Goal: Task Accomplishment & Management: Manage account settings

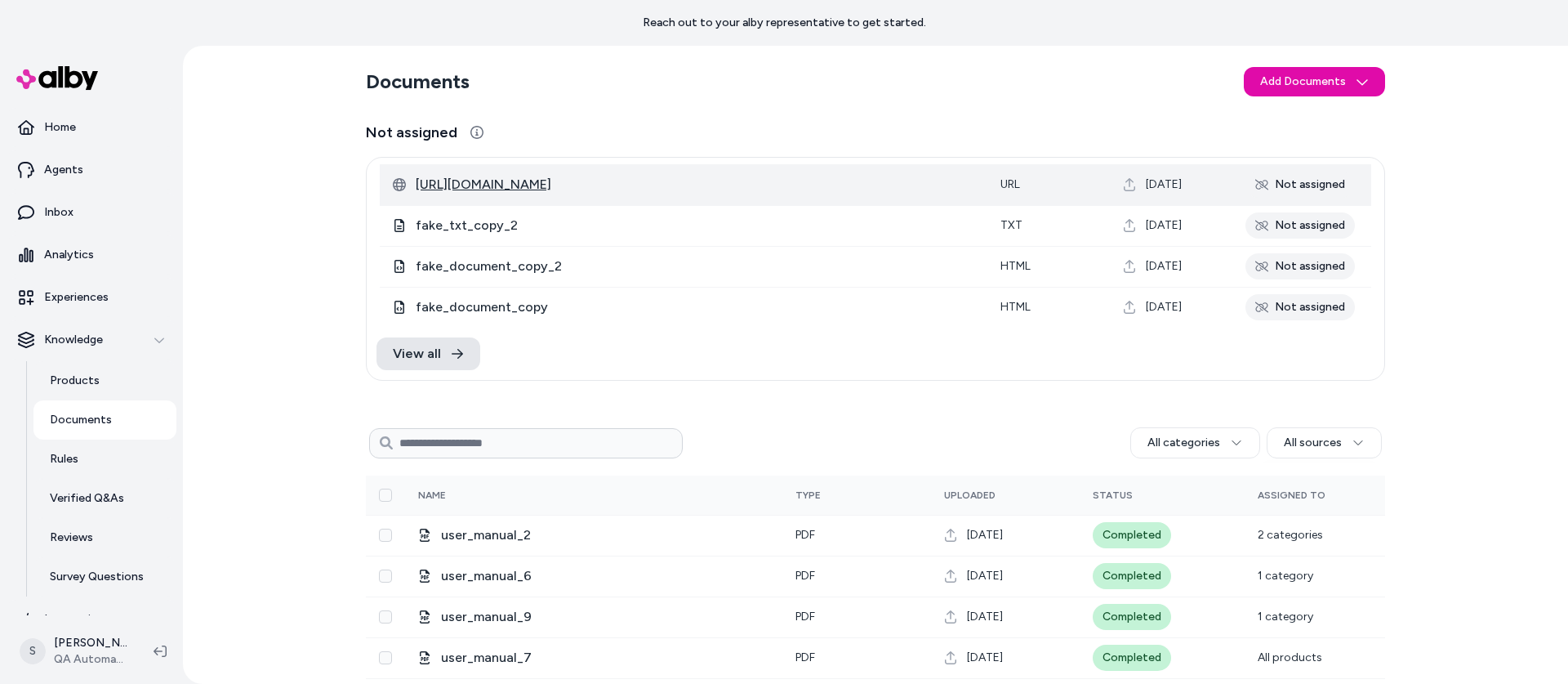
click at [524, 186] on span "[URL][DOMAIN_NAME]" at bounding box center [694, 185] width 558 height 20
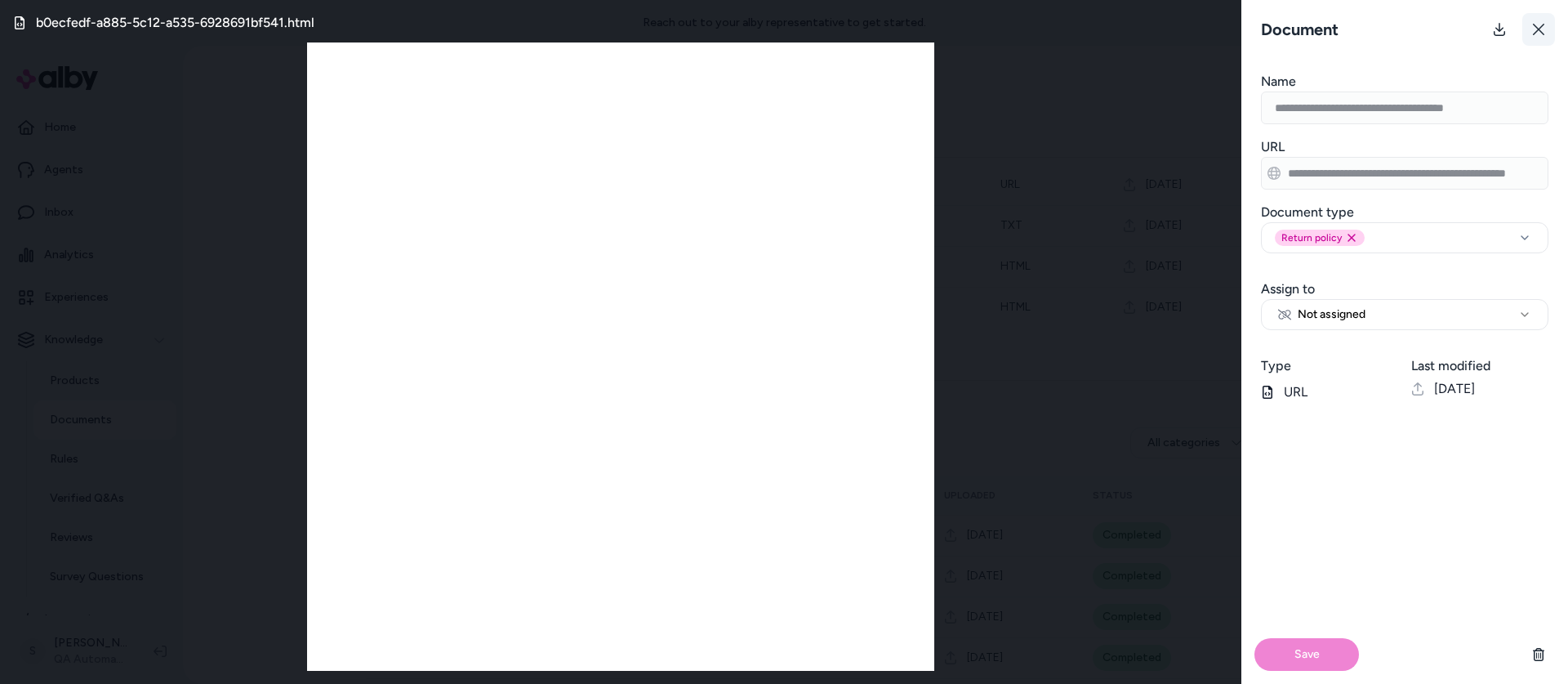
click at [1547, 21] on button at bounding box center [1538, 30] width 33 height 33
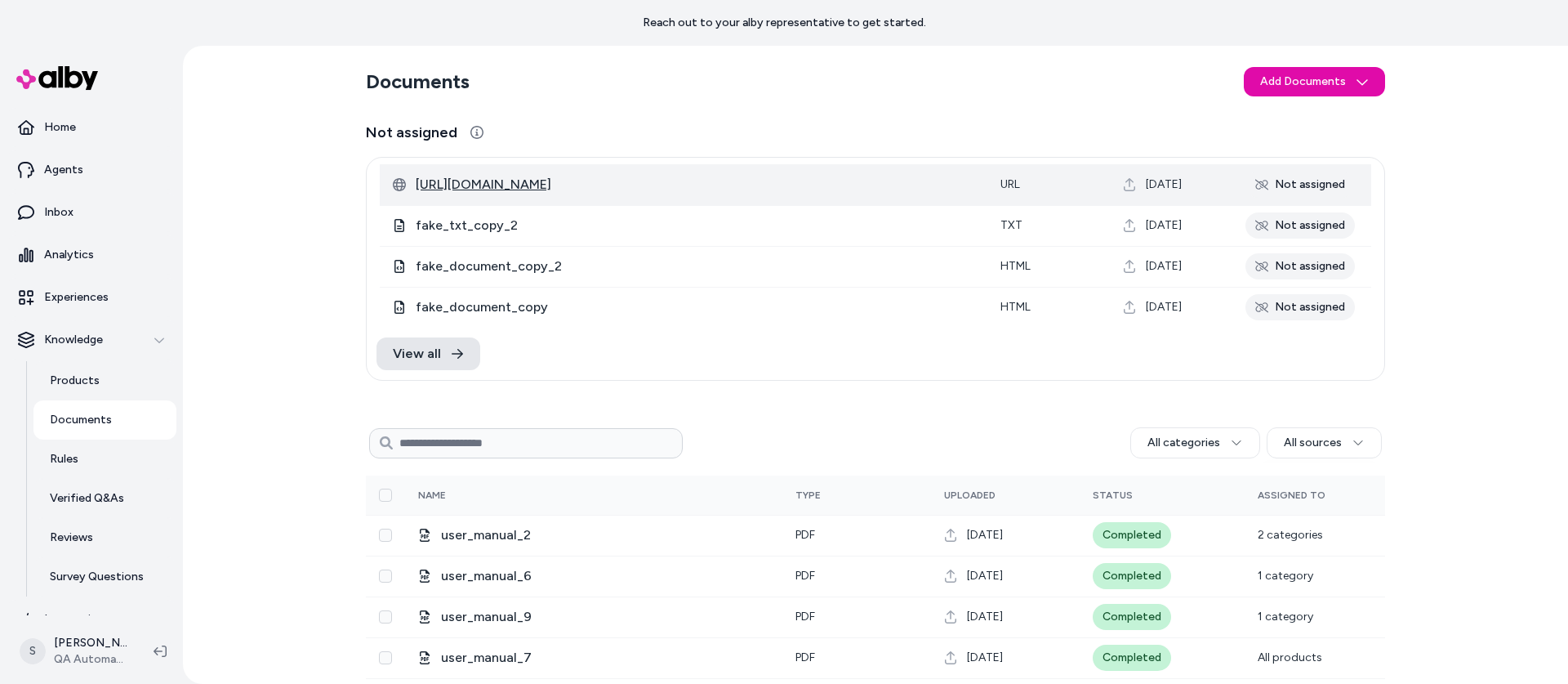
click at [578, 190] on span "[URL][DOMAIN_NAME]" at bounding box center [694, 185] width 558 height 20
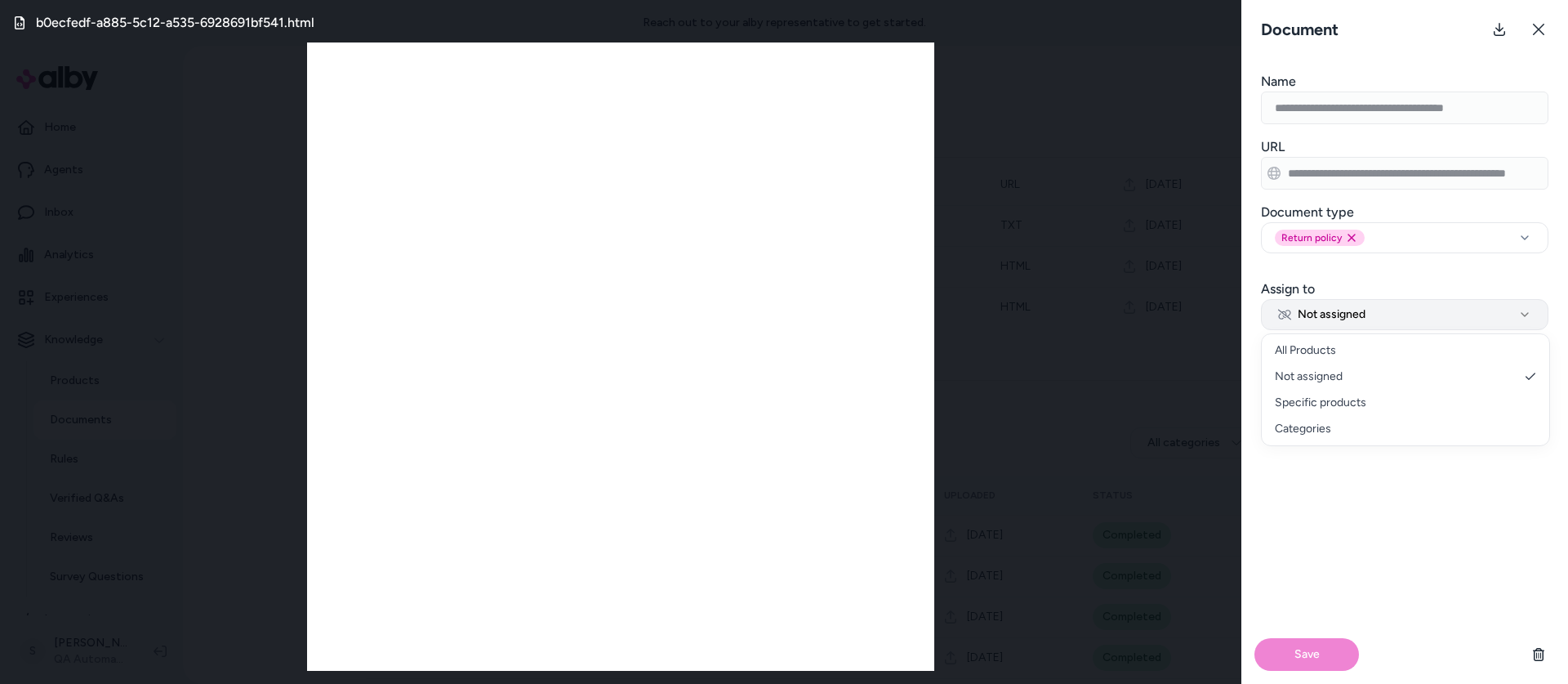
click at [1390, 314] on button "Not assigned" at bounding box center [1405, 315] width 287 height 31
click at [1146, 230] on div "b0ecfedf-a885-5c12-a535-6928691bf541.html" at bounding box center [620, 342] width 1241 height 684
click at [1535, 26] on icon at bounding box center [1538, 30] width 12 height 12
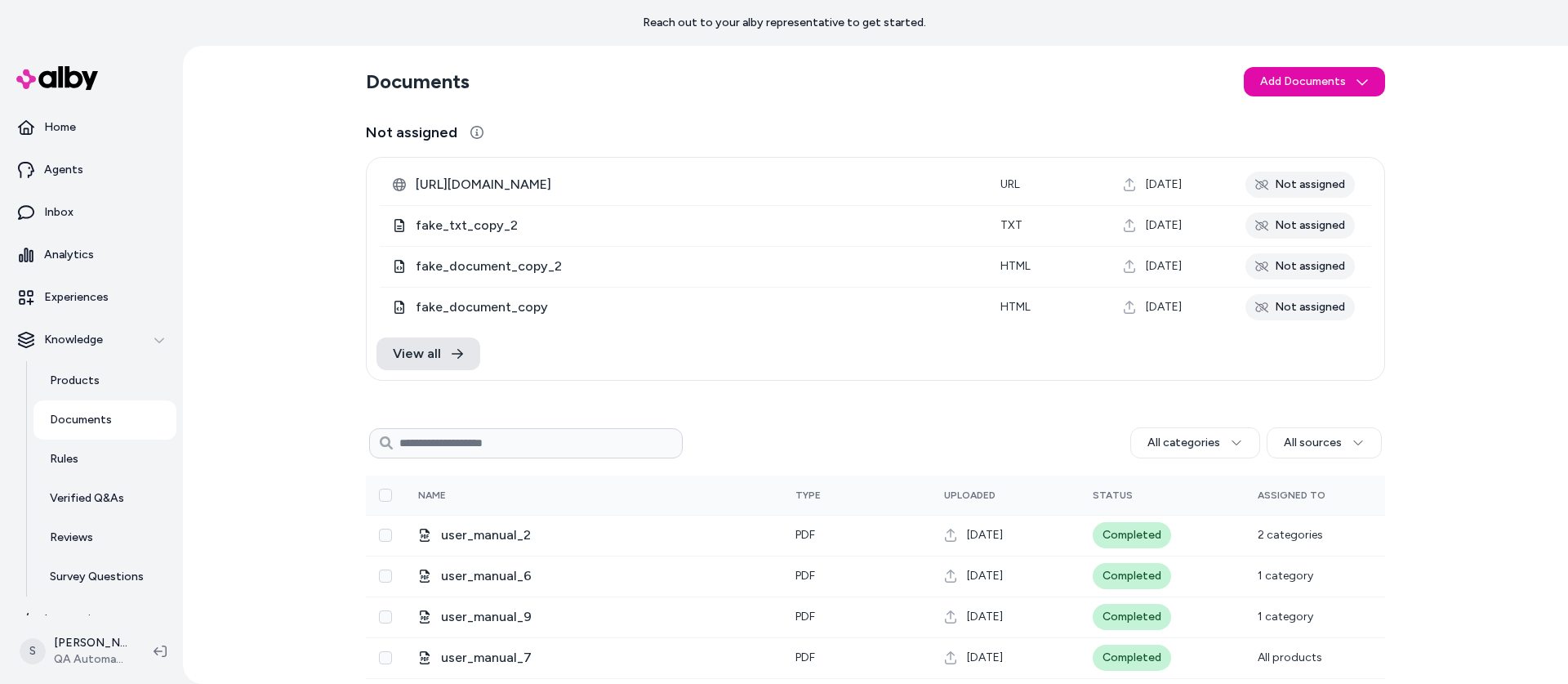
click at [458, 447] on input at bounding box center [526, 443] width 314 height 31
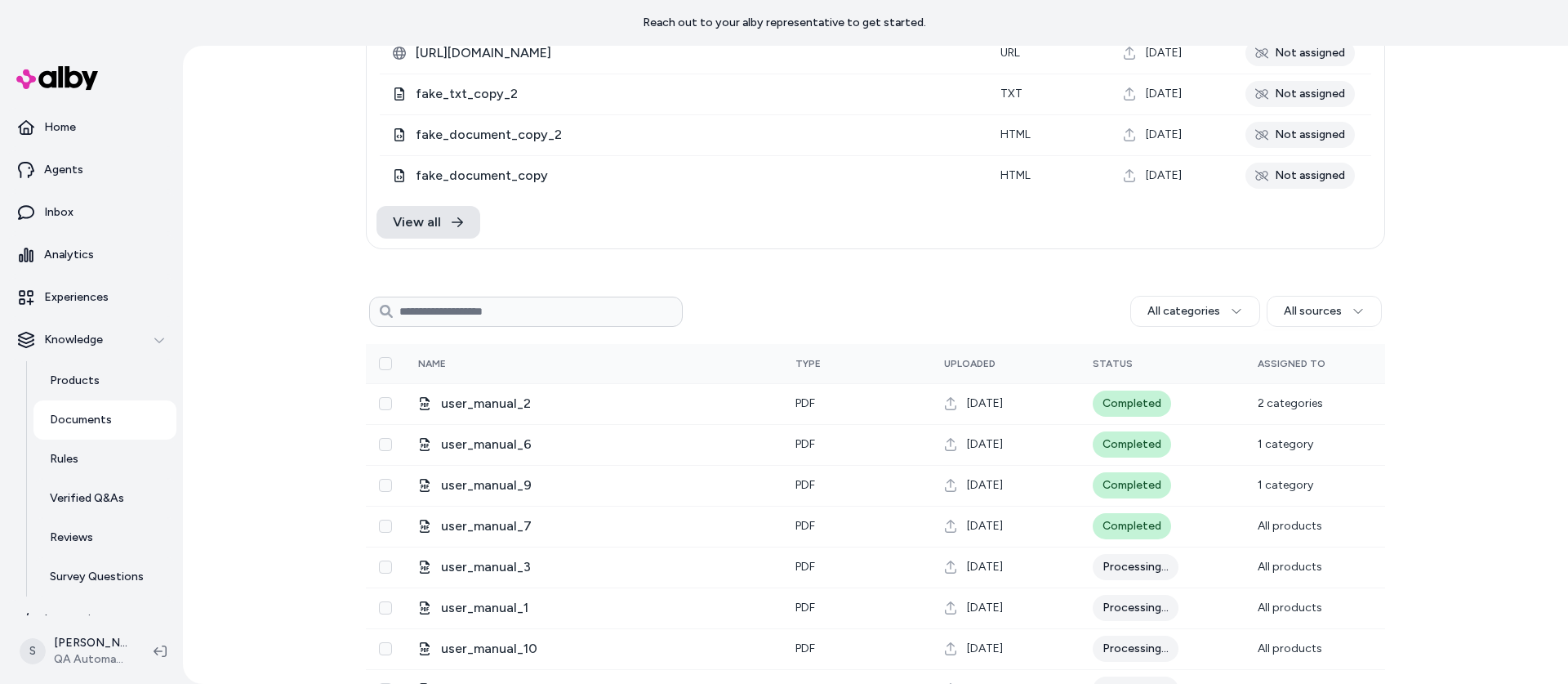
scroll to position [135, 0]
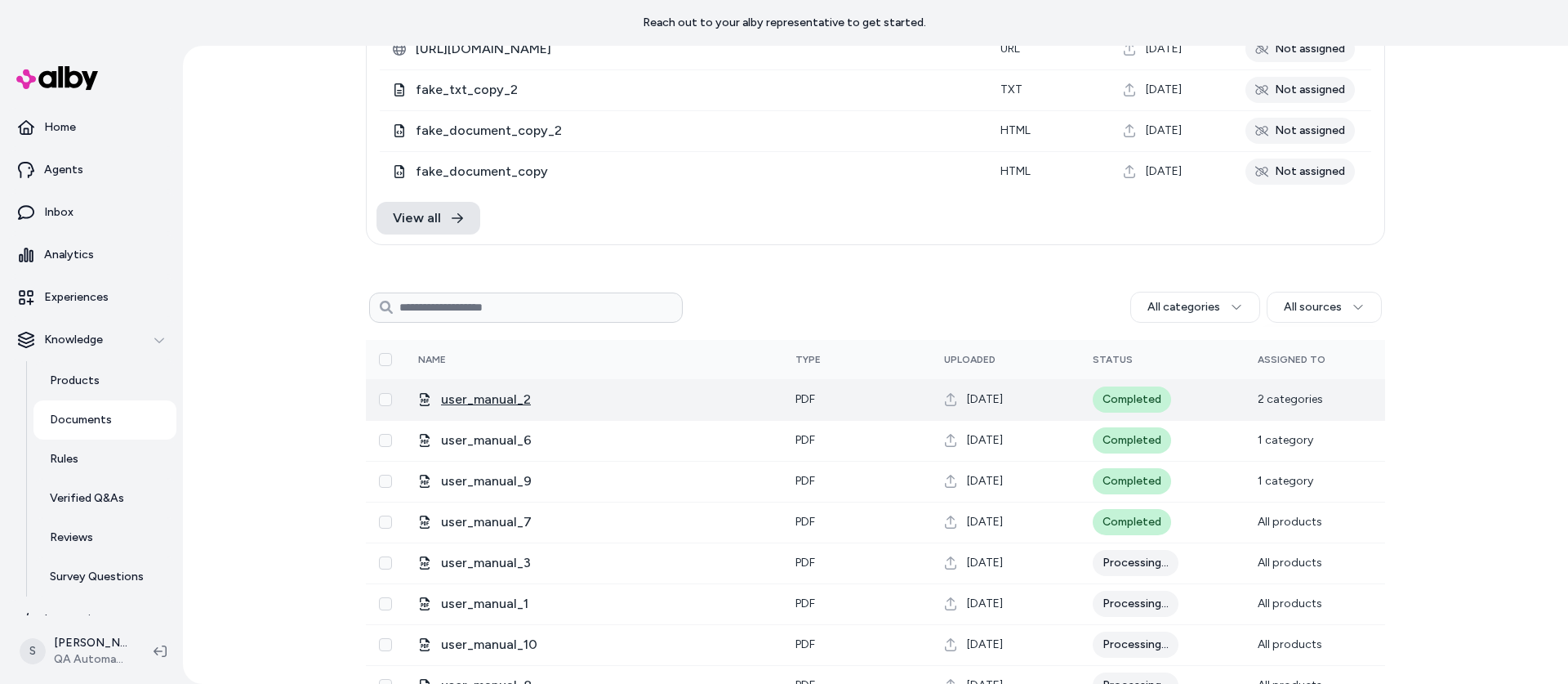
click at [507, 402] on span "user_manual_2" at bounding box center [605, 400] width 329 height 20
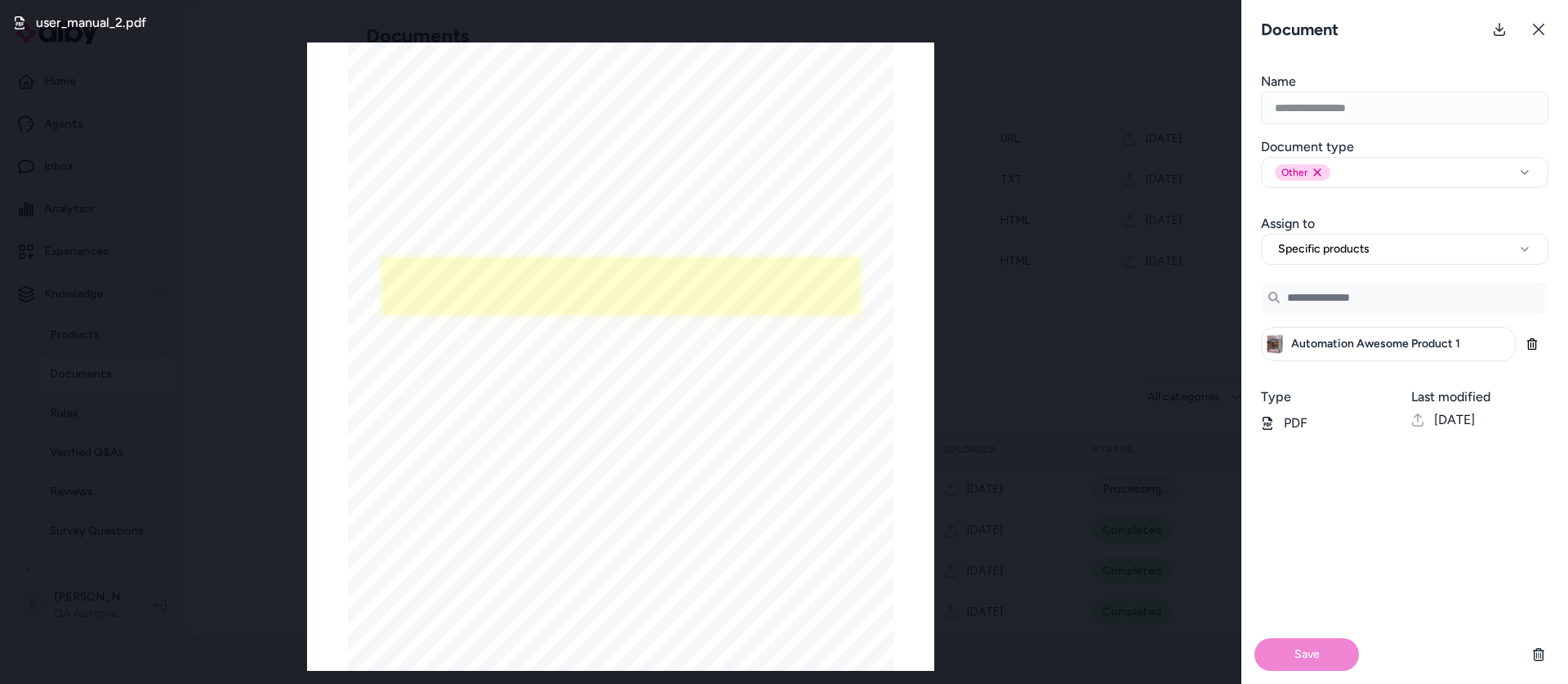
scroll to position [45, 0]
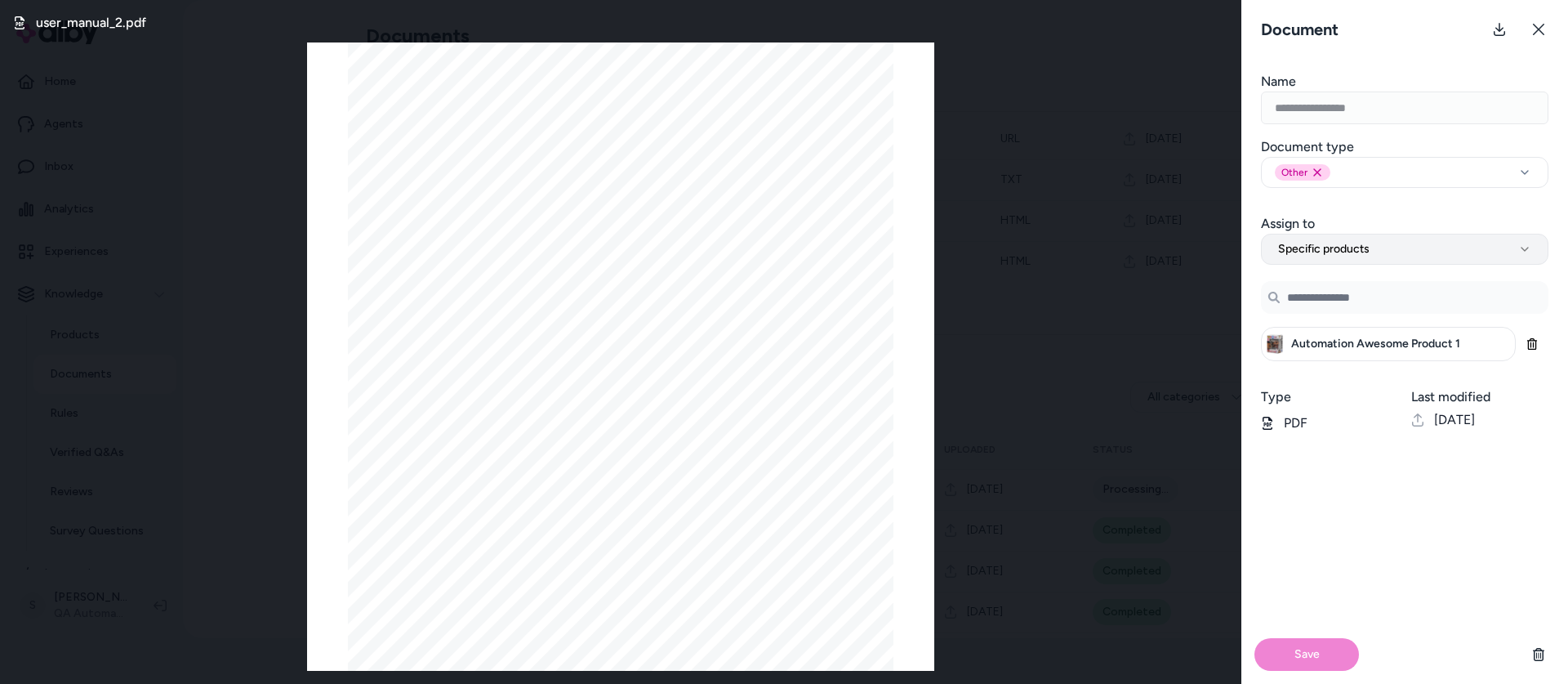
click at [1457, 257] on button "Specific products" at bounding box center [1405, 249] width 287 height 31
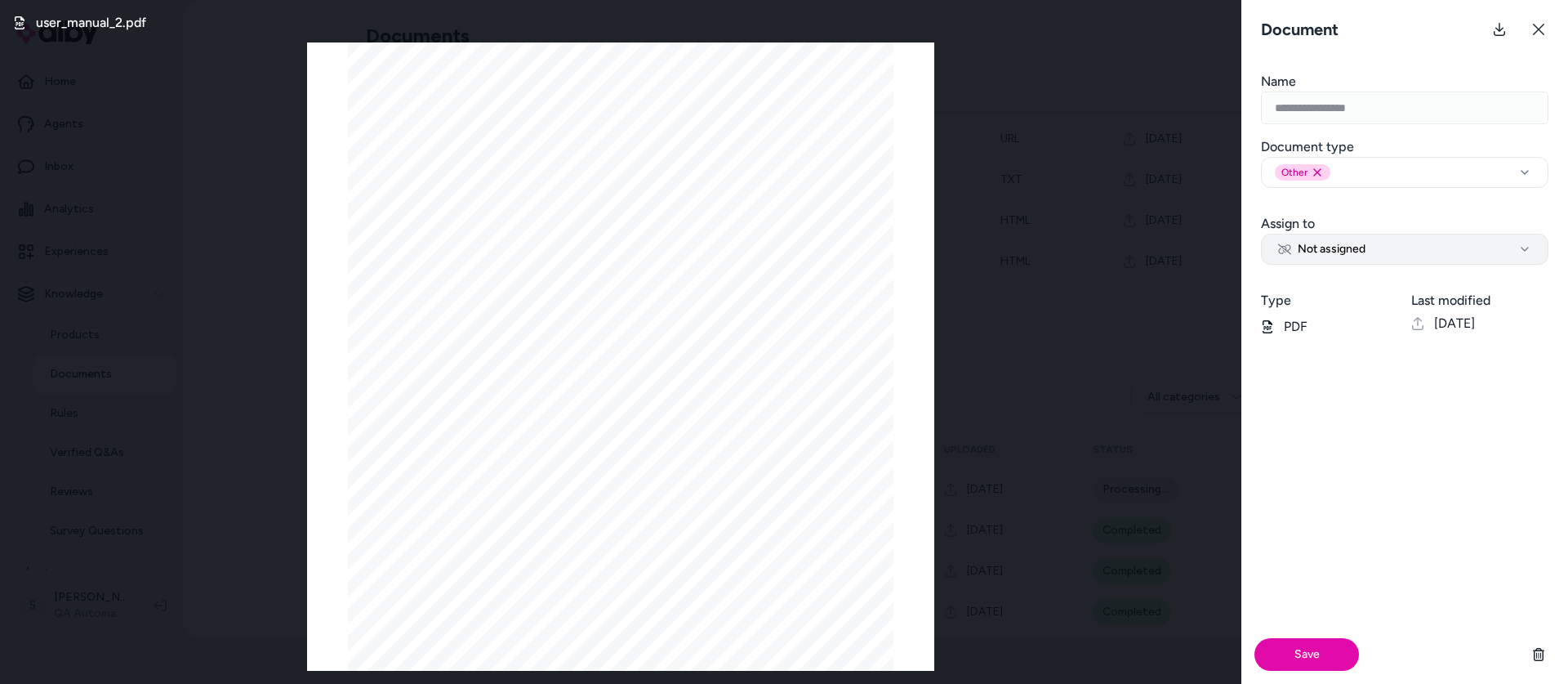
click at [1442, 257] on button "Not assigned" at bounding box center [1405, 249] width 287 height 31
select select "********"
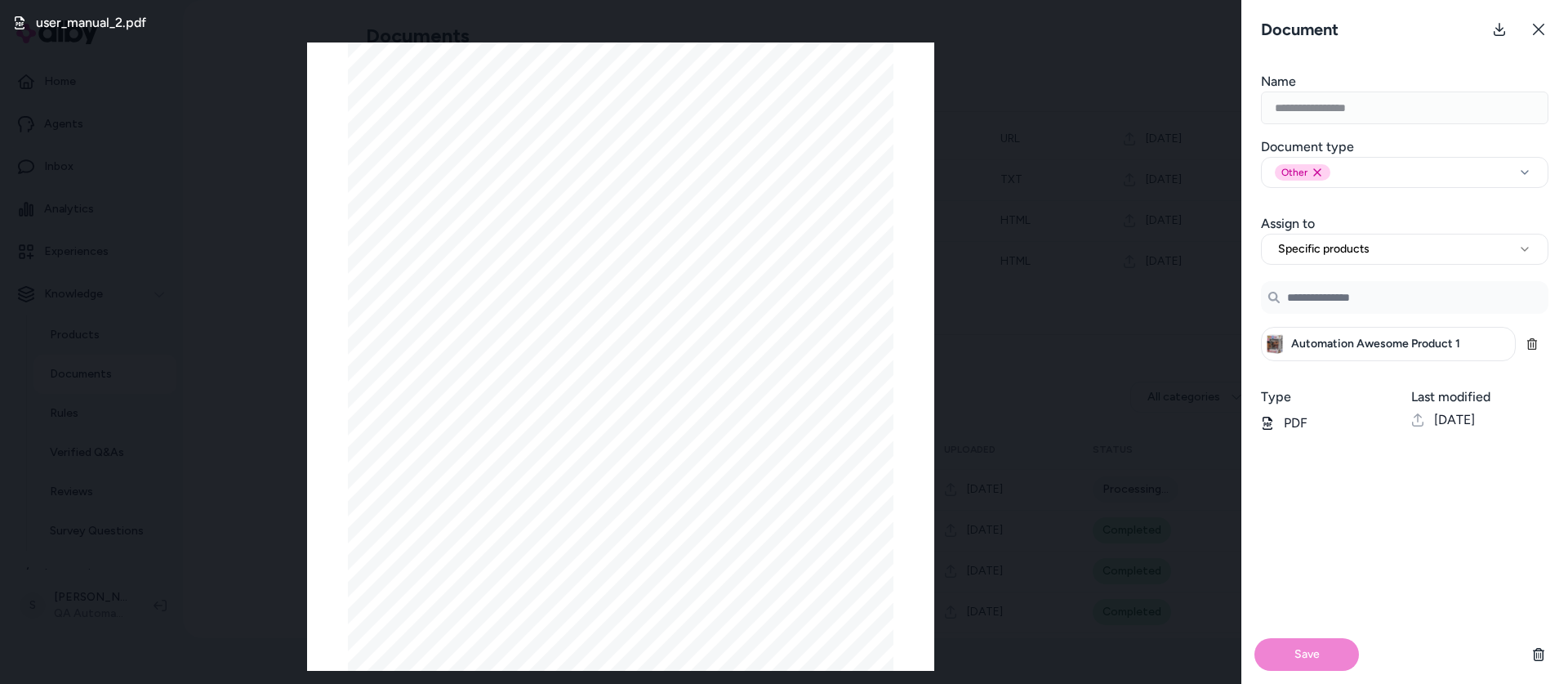
click at [1529, 346] on icon "button" at bounding box center [1532, 344] width 12 height 12
click at [1329, 492] on div "Save" at bounding box center [1405, 541] width 327 height 285
click at [1362, 300] on input "Search Products" at bounding box center [1405, 297] width 287 height 33
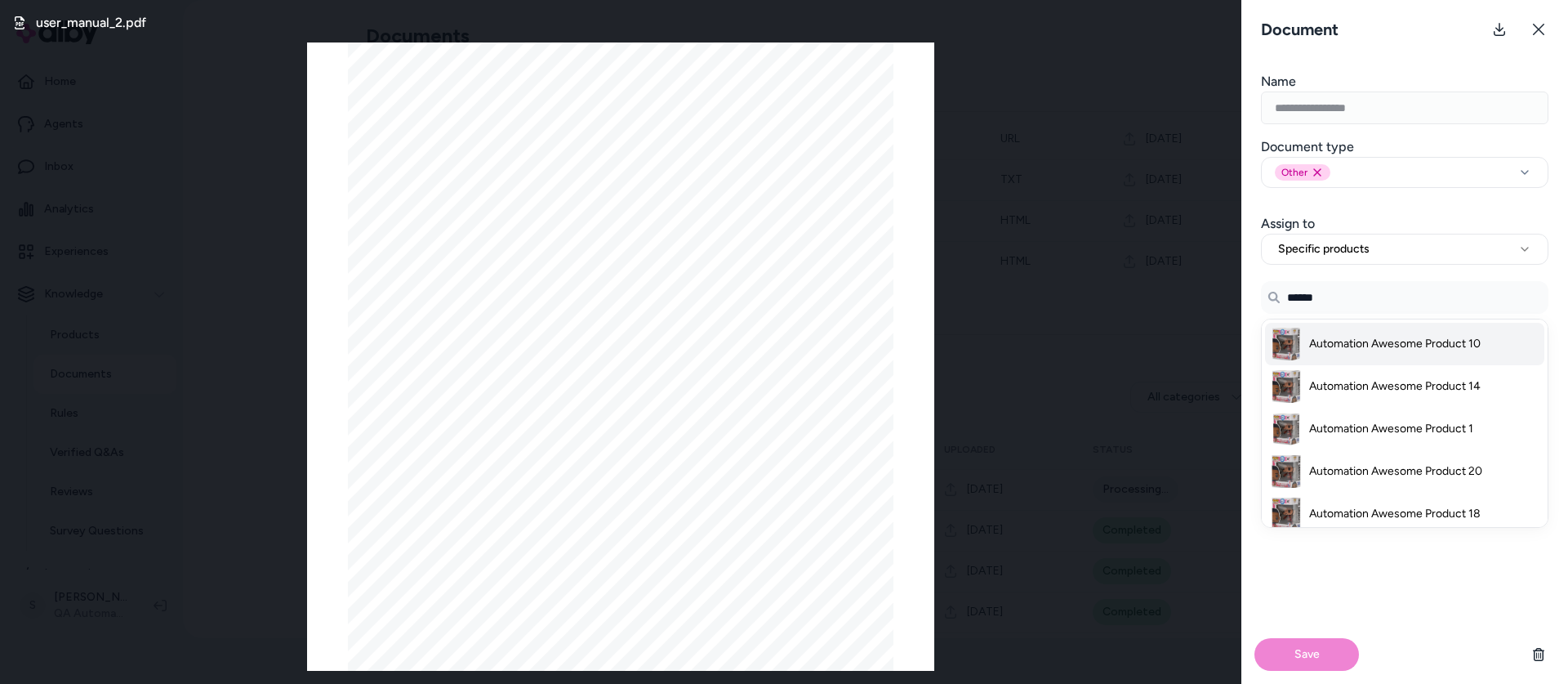
click at [1386, 336] on span "Automation Awesome Product 10" at bounding box center [1395, 344] width 172 height 17
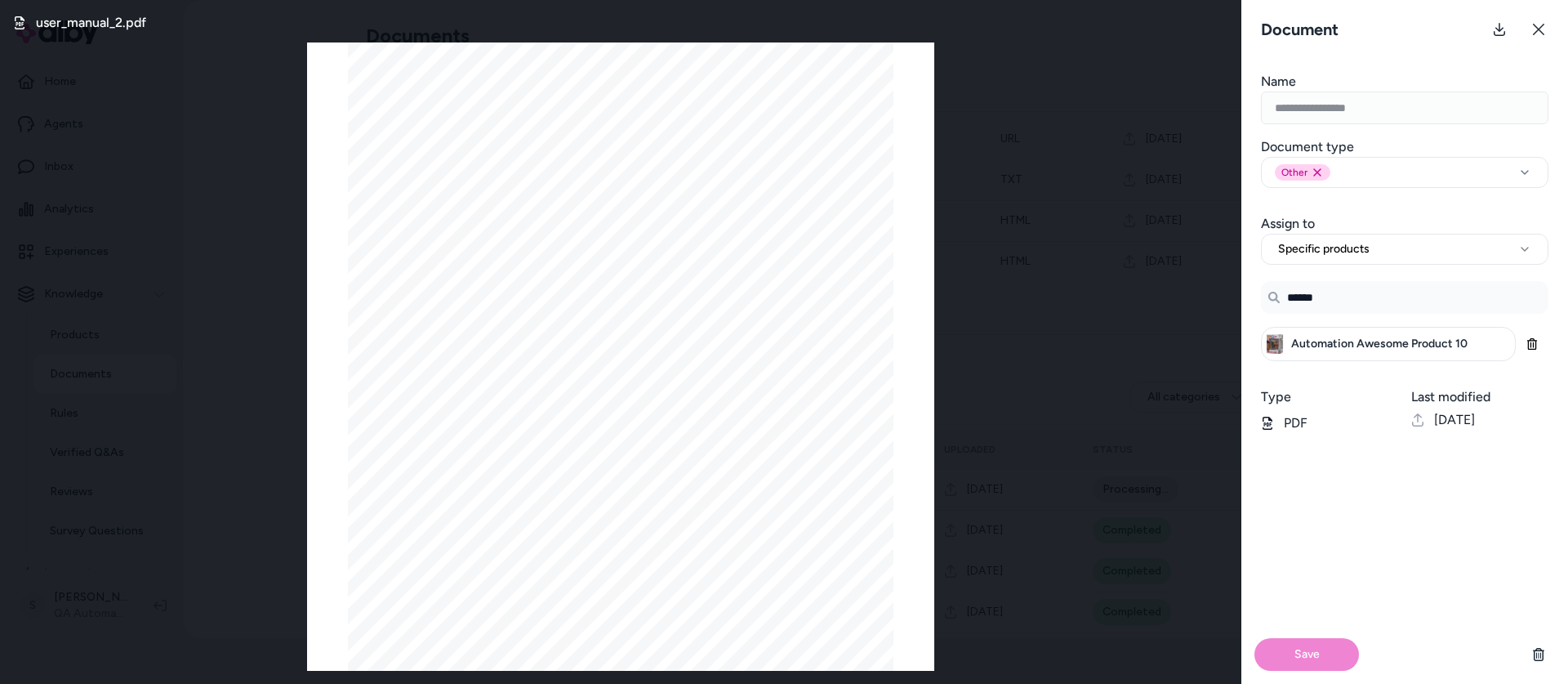
type input "******"
click at [1343, 525] on div "Save" at bounding box center [1405, 565] width 327 height 238
click at [1322, 646] on div "Save" at bounding box center [1405, 653] width 327 height 59
click at [1539, 27] on icon at bounding box center [1538, 30] width 13 height 13
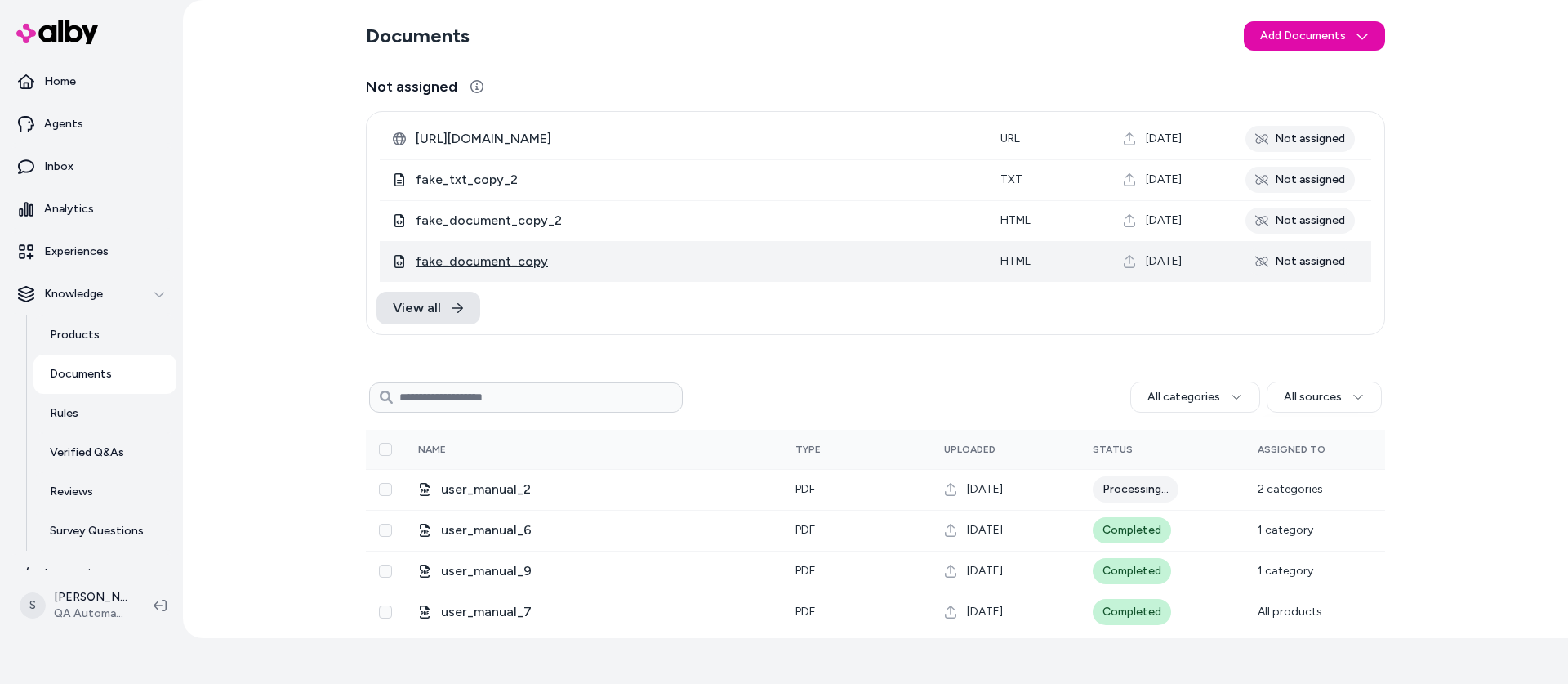
click at [918, 257] on span "fake_document_copy" at bounding box center [694, 262] width 558 height 20
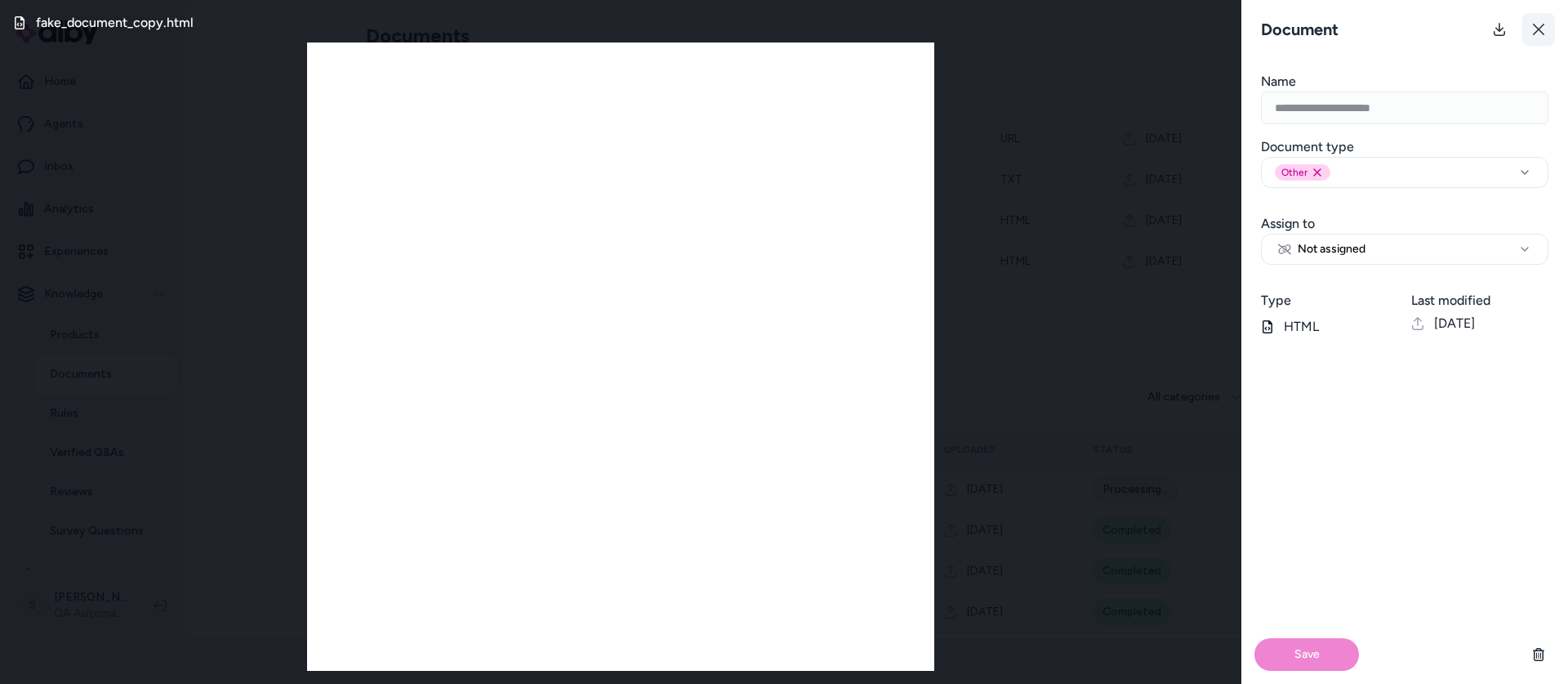
click at [1534, 33] on icon at bounding box center [1538, 30] width 12 height 12
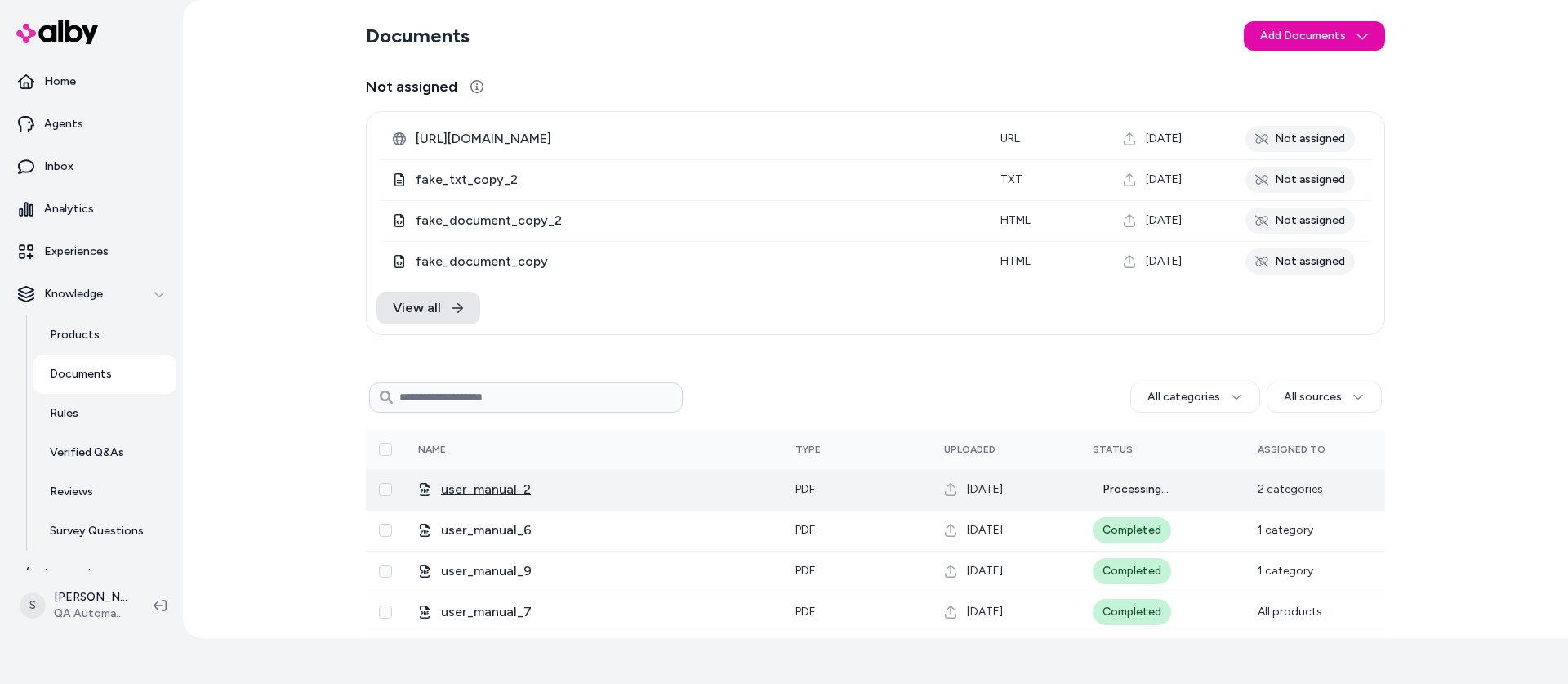
click at [464, 490] on span "user_manual_2" at bounding box center [605, 489] width 329 height 20
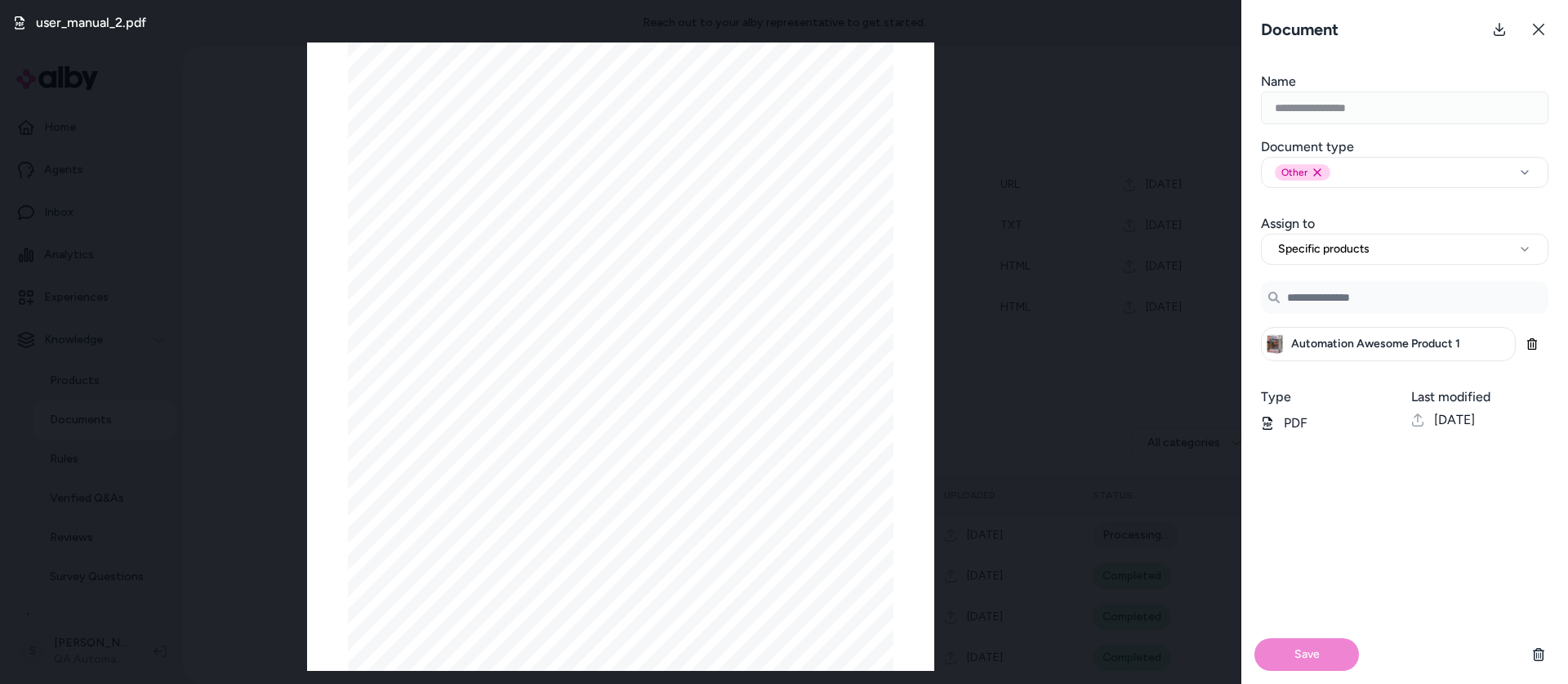
scroll to position [45, 0]
click at [1534, 346] on icon "button" at bounding box center [1532, 344] width 10 height 12
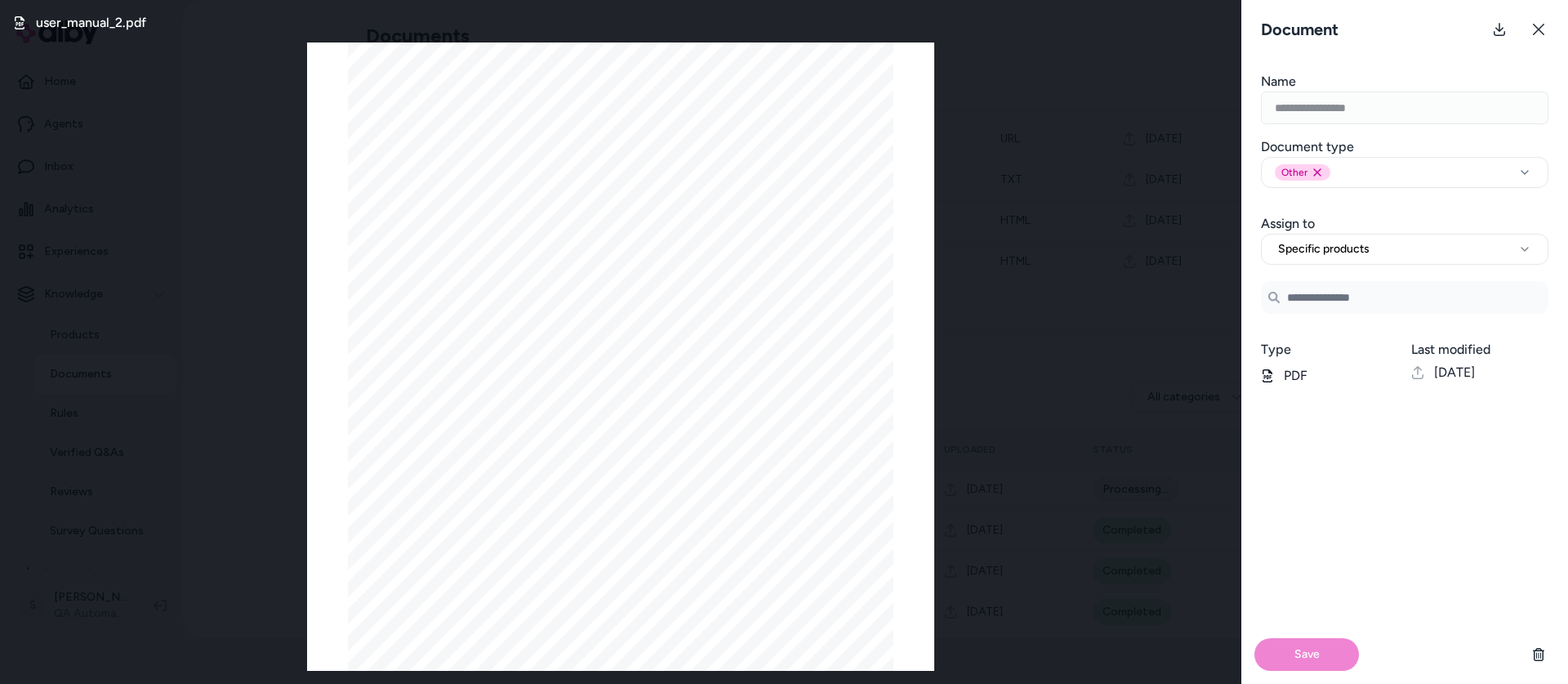
click at [1376, 303] on input "Search Products" at bounding box center [1405, 297] width 287 height 33
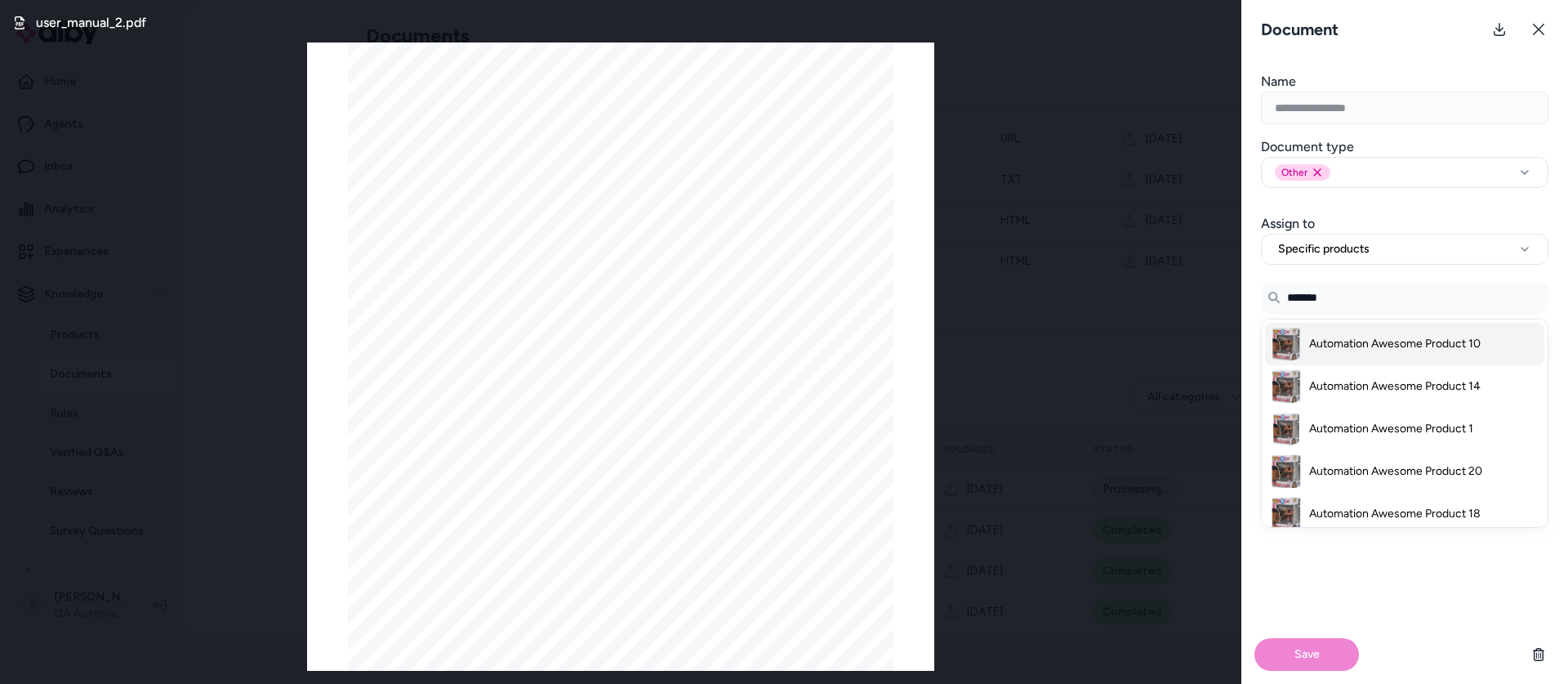
click at [1398, 342] on span "Automation Awesome Product 10" at bounding box center [1395, 344] width 172 height 17
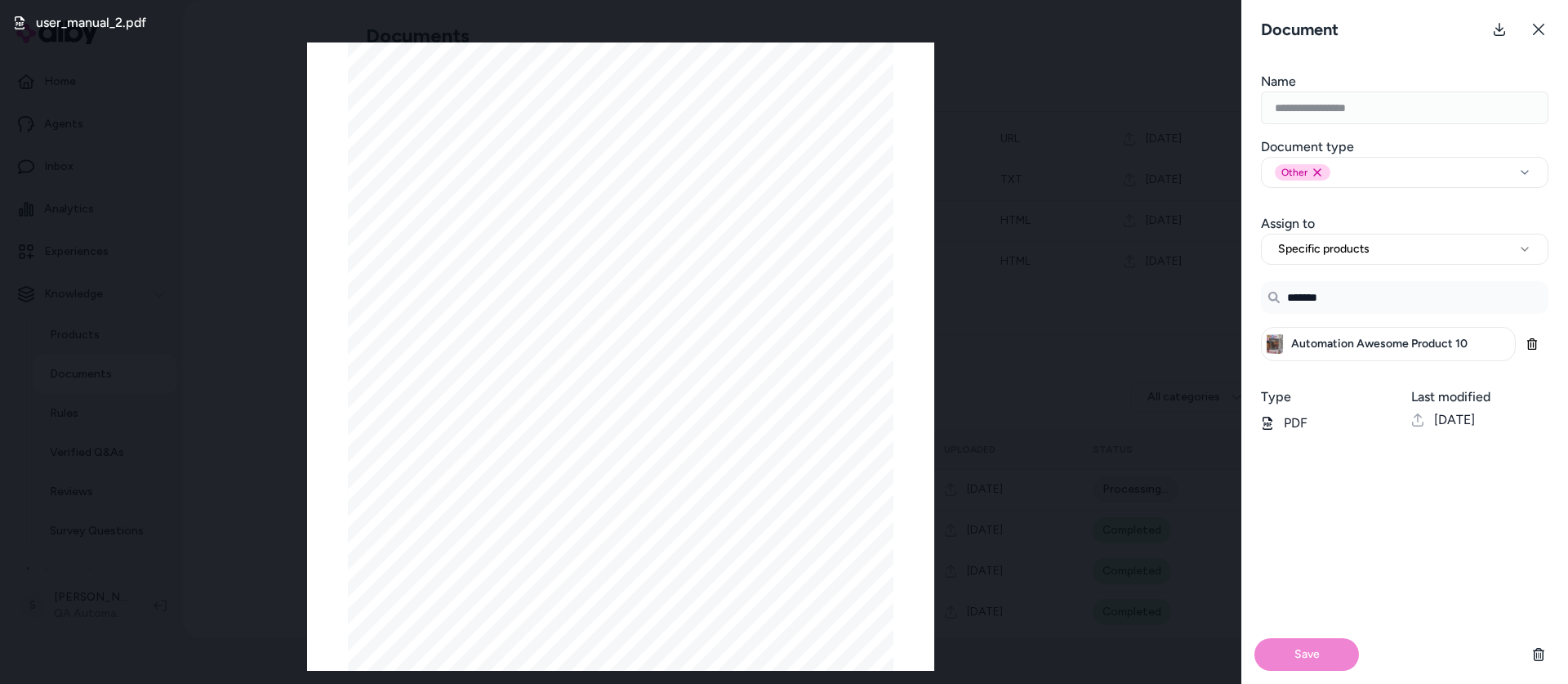
type input "*******"
click at [1308, 658] on div "Save" at bounding box center [1405, 653] width 327 height 59
click at [1534, 31] on icon at bounding box center [1538, 30] width 13 height 13
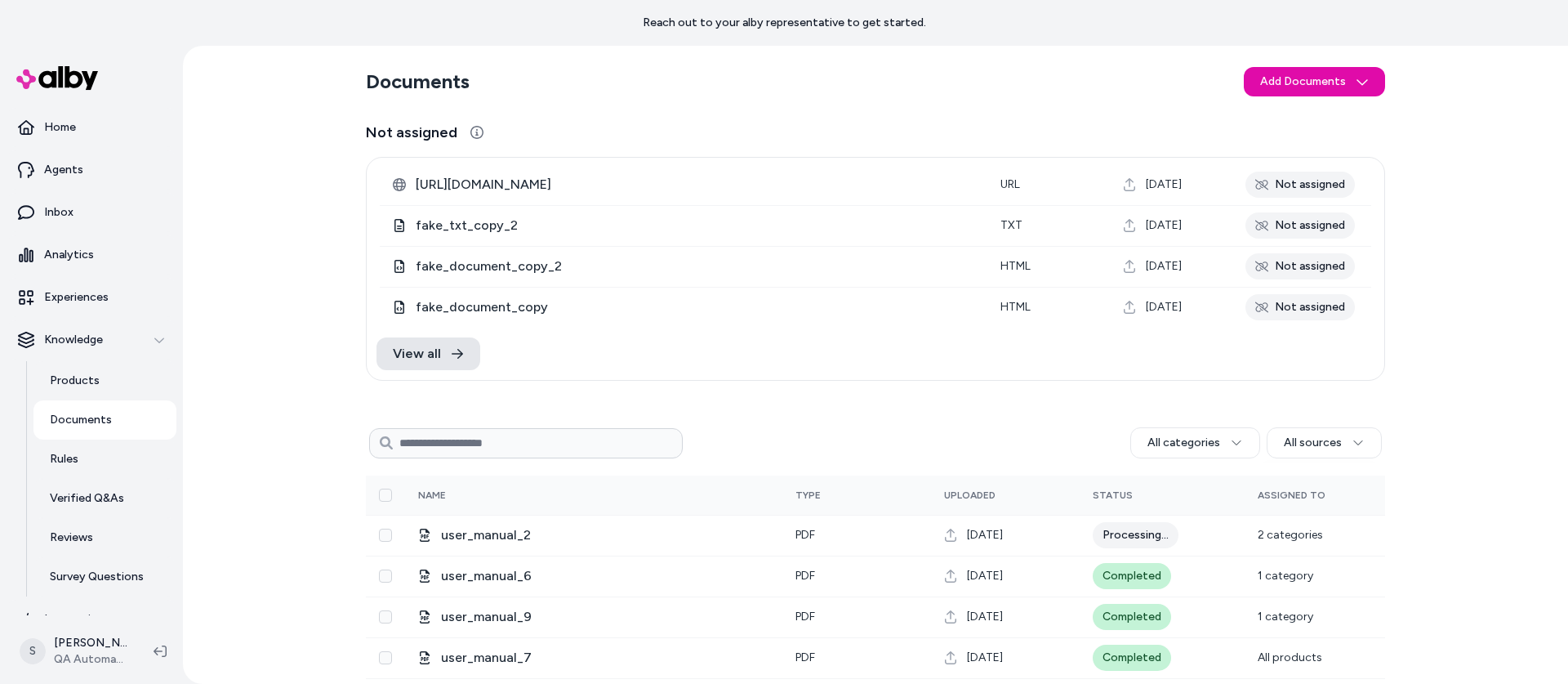
scroll to position [45, 0]
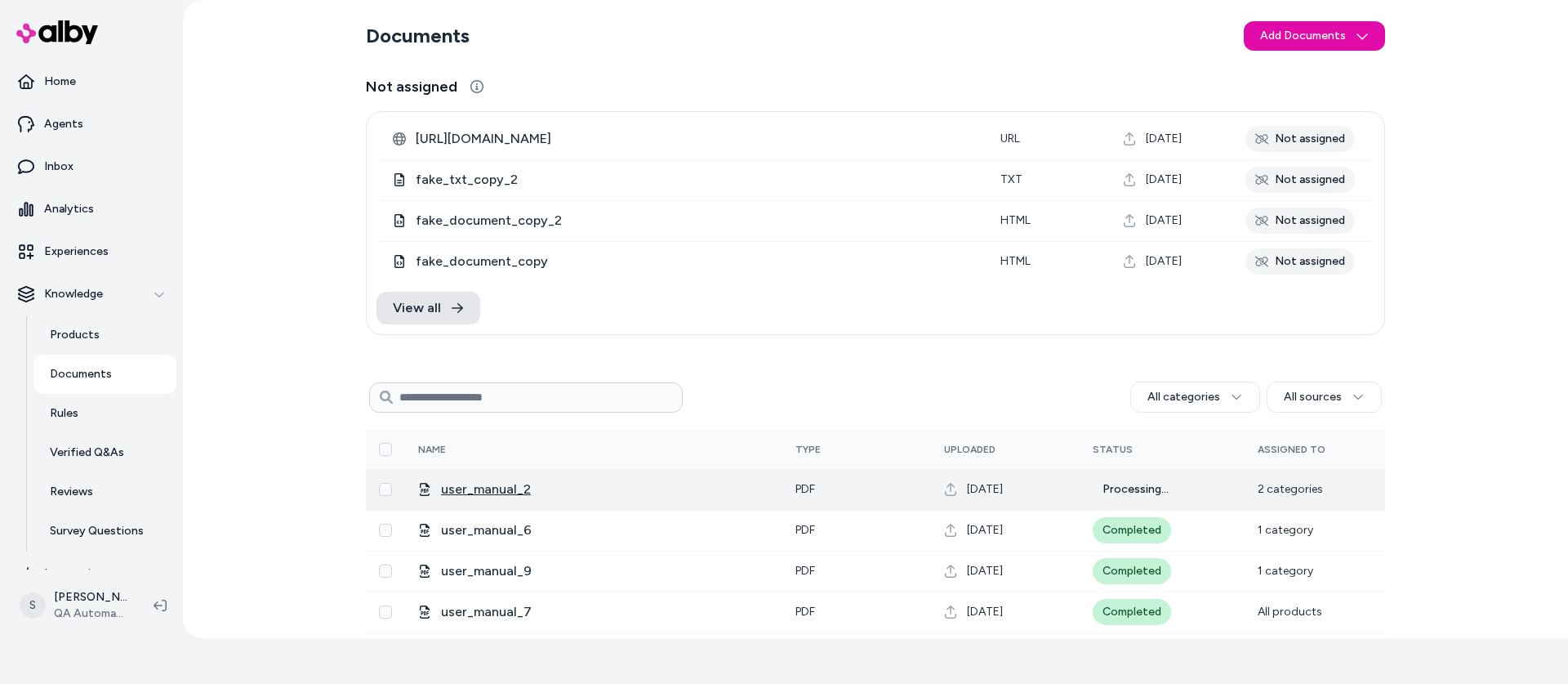
click at [477, 488] on span "user_manual_2" at bounding box center [605, 489] width 329 height 20
click at [500, 488] on span "user_manual_2" at bounding box center [605, 489] width 329 height 20
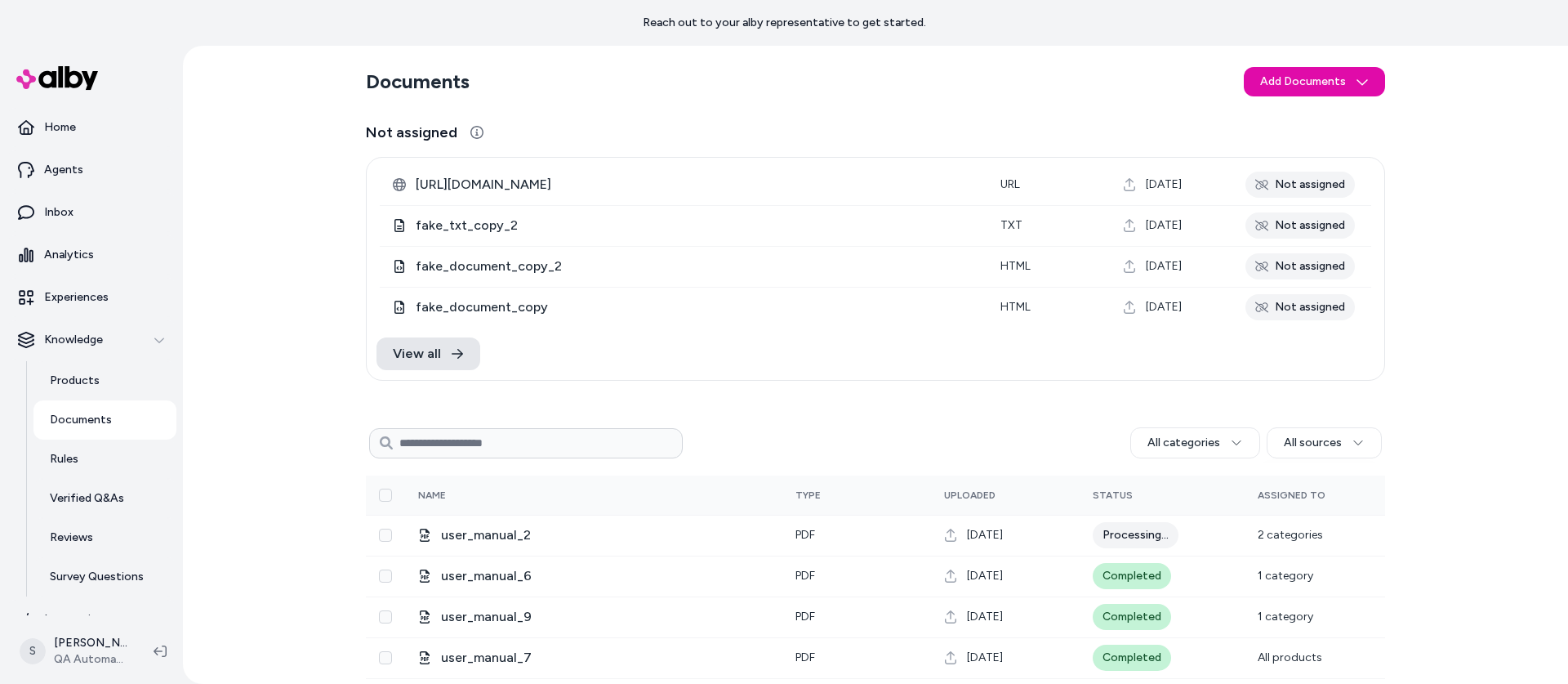
scroll to position [45, 0]
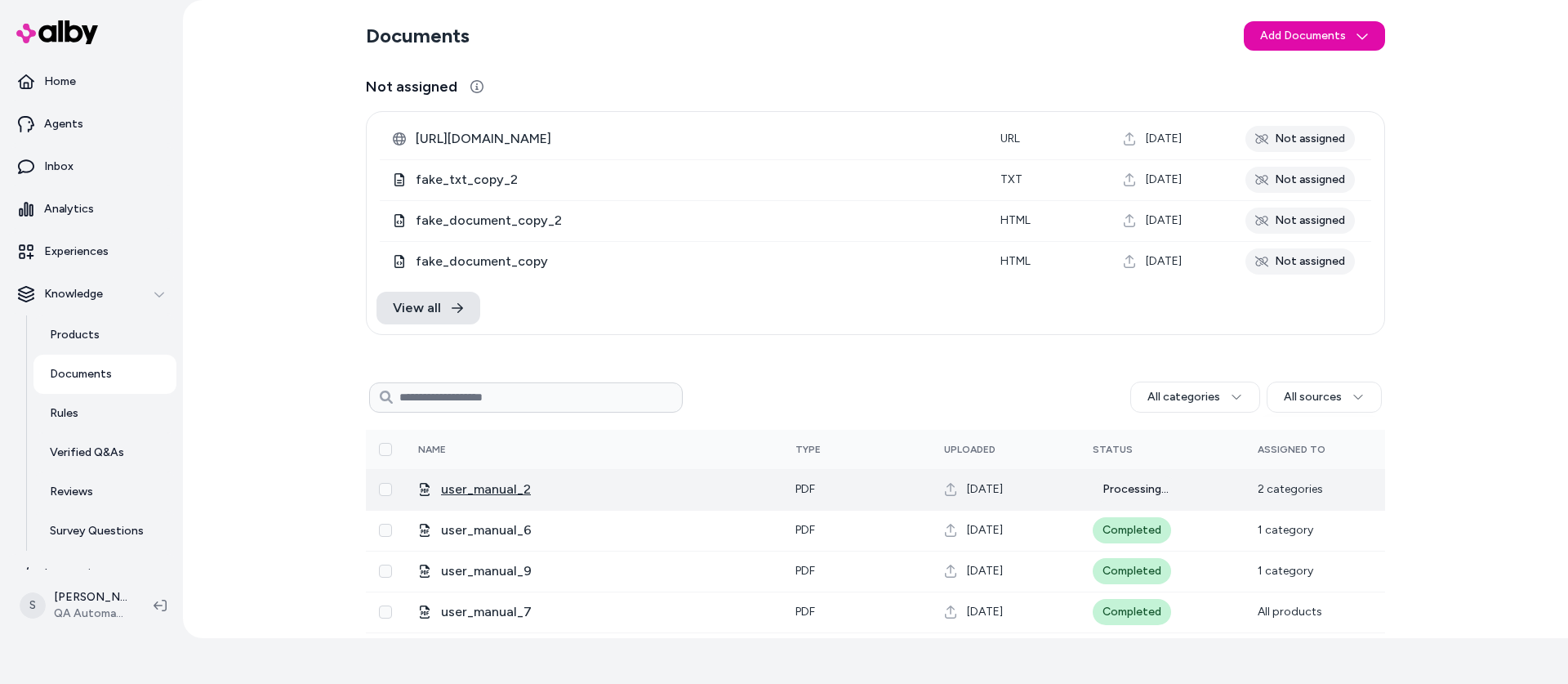
click at [492, 487] on span "user_manual_2" at bounding box center [605, 489] width 329 height 20
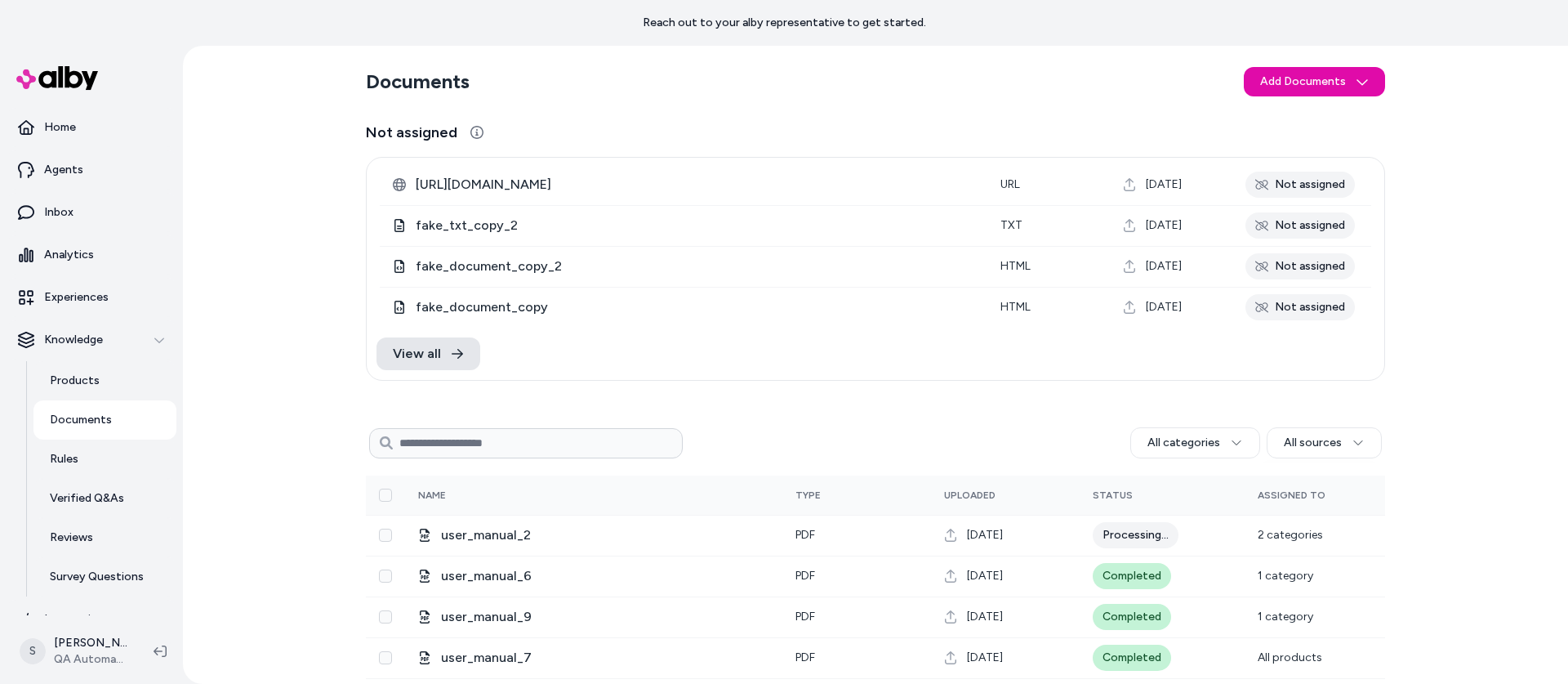
scroll to position [45, 0]
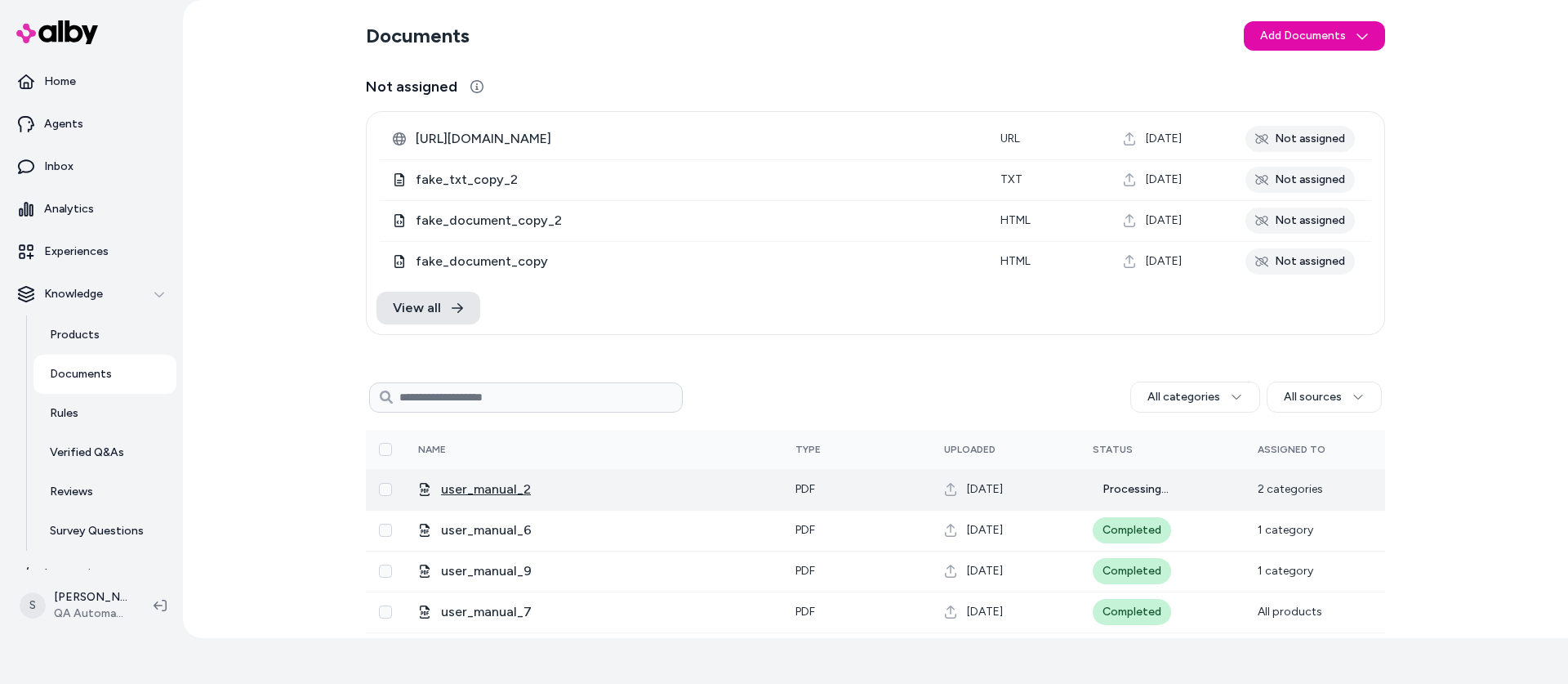
click at [489, 492] on span "user_manual_2" at bounding box center [605, 489] width 329 height 20
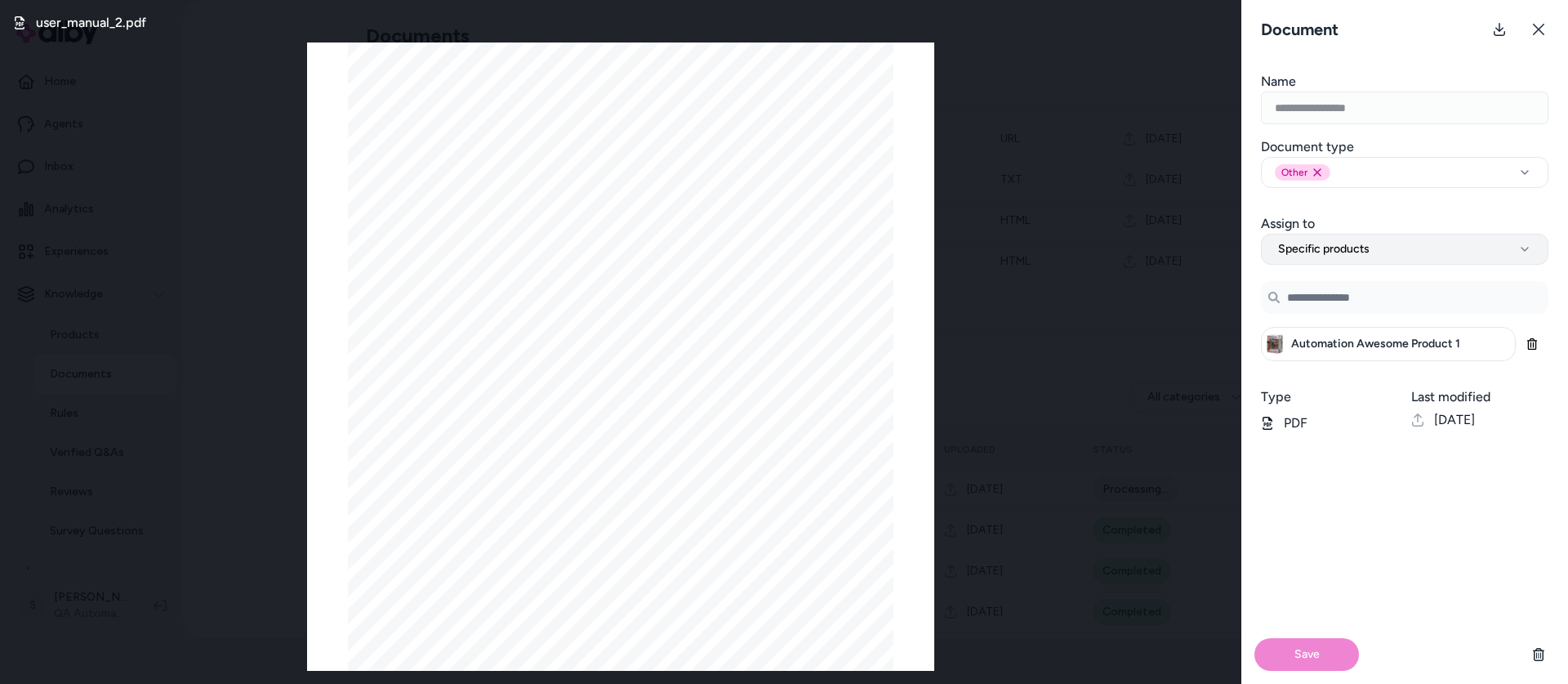
click at [1384, 254] on button "Specific products" at bounding box center [1405, 249] width 287 height 31
select select "**********"
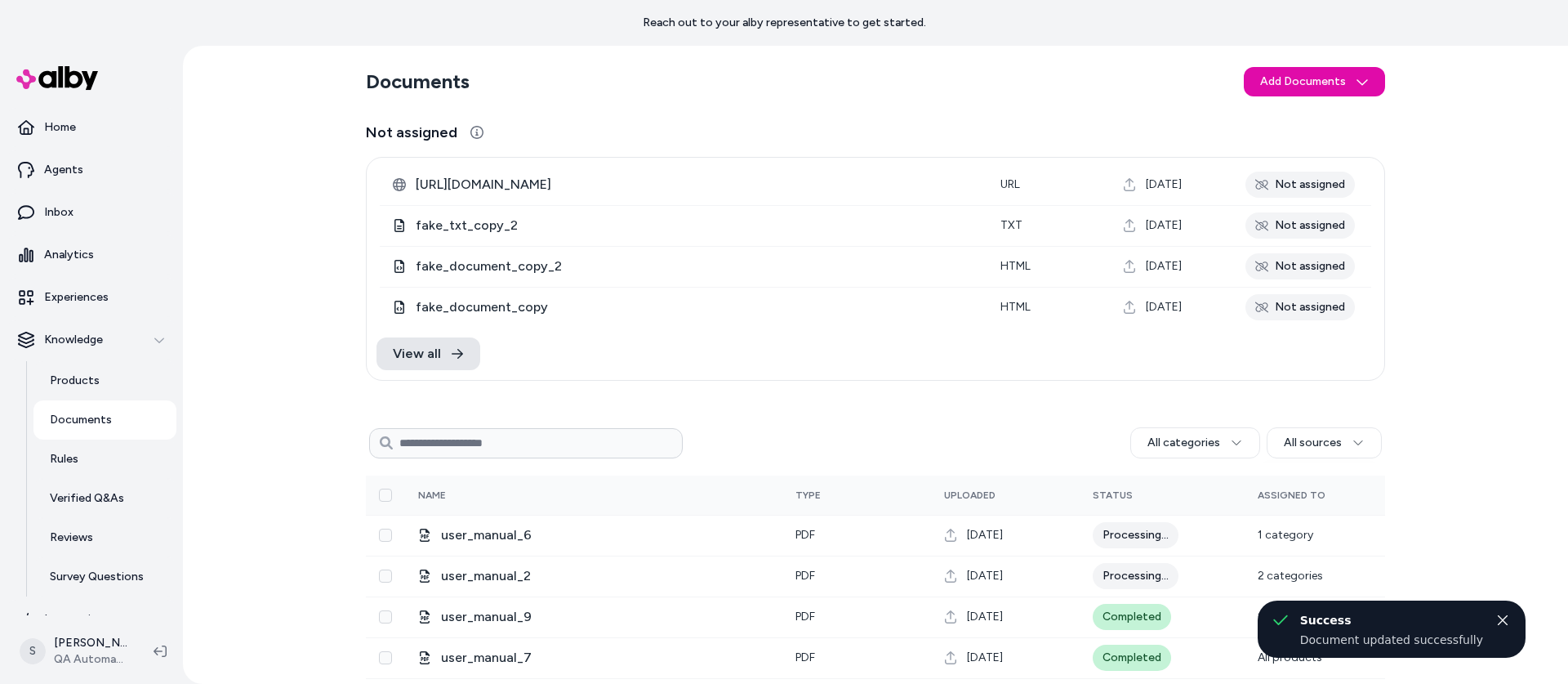
scroll to position [45, 0]
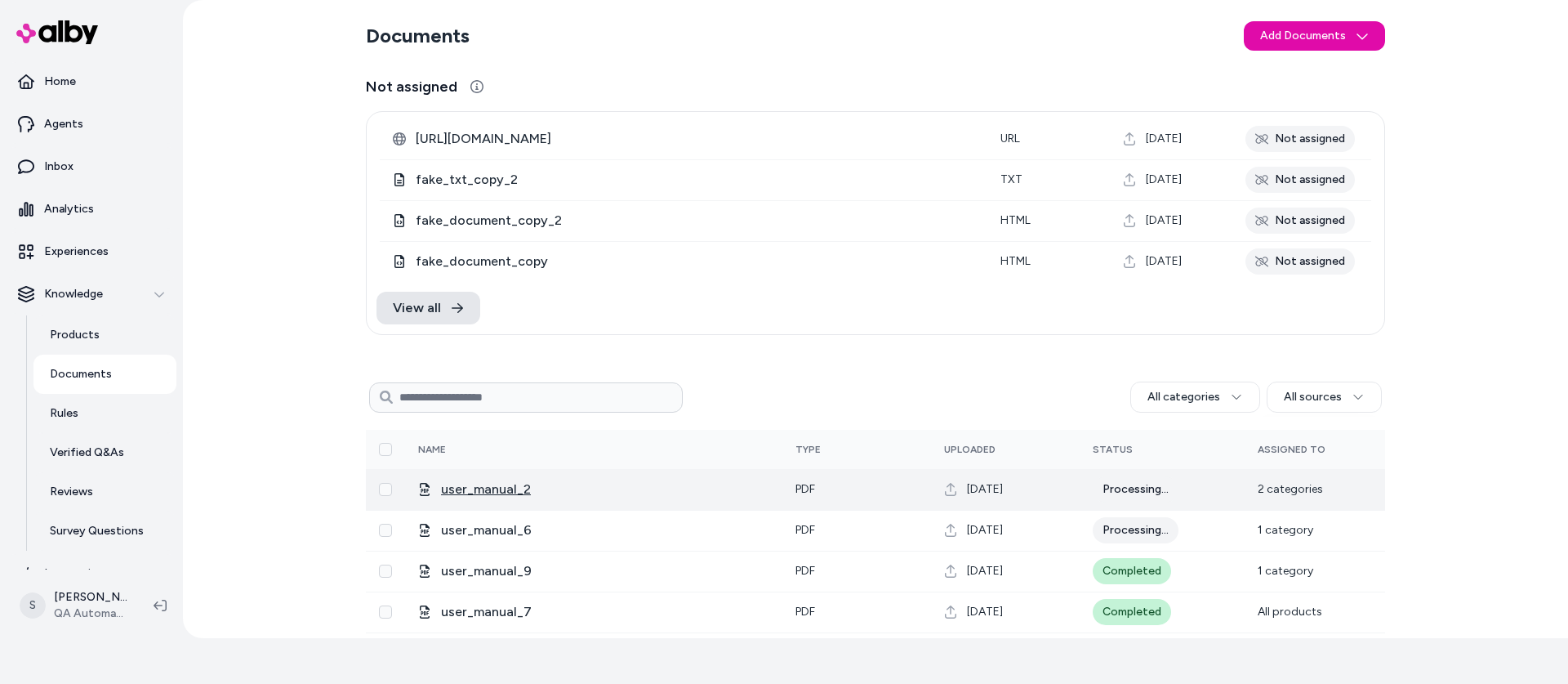
click at [475, 489] on span "user_manual_2" at bounding box center [605, 489] width 329 height 20
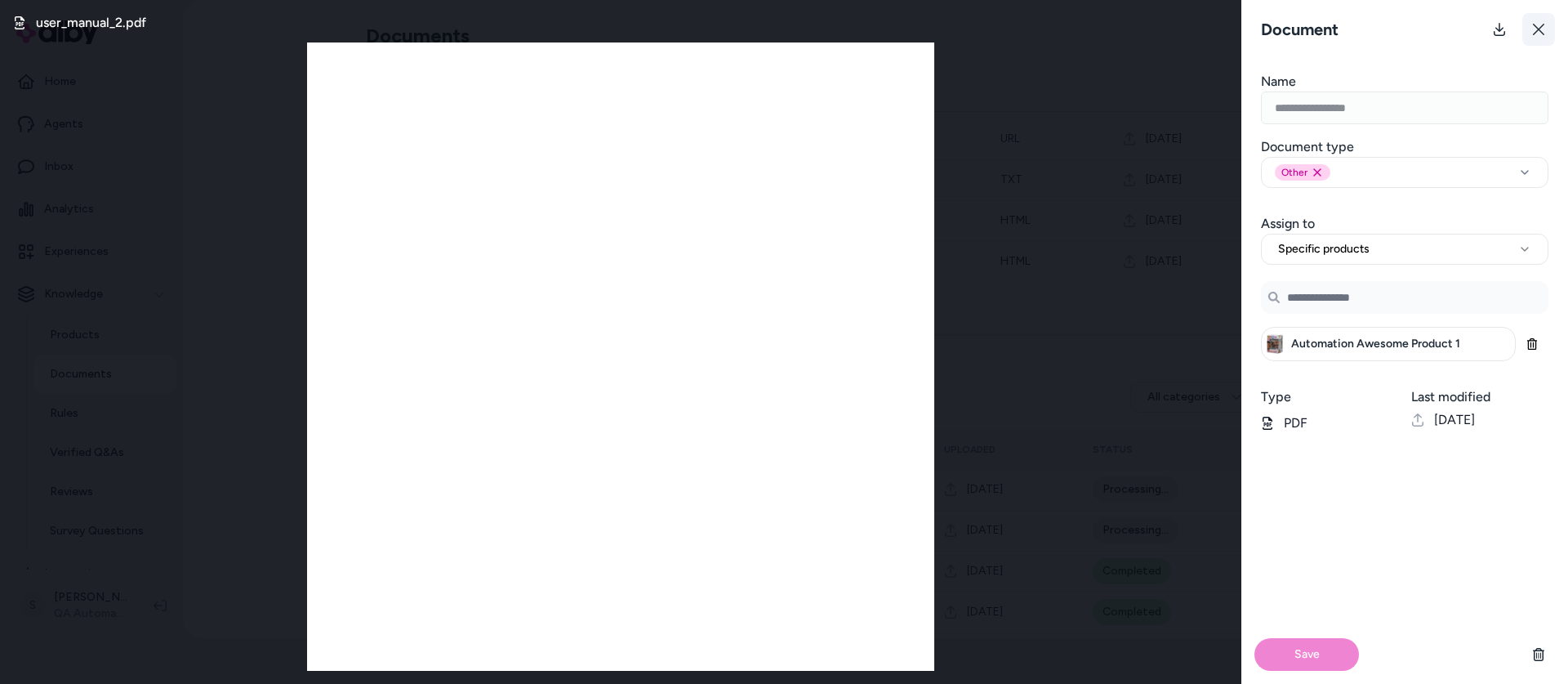
click at [1537, 28] on icon at bounding box center [1538, 30] width 12 height 12
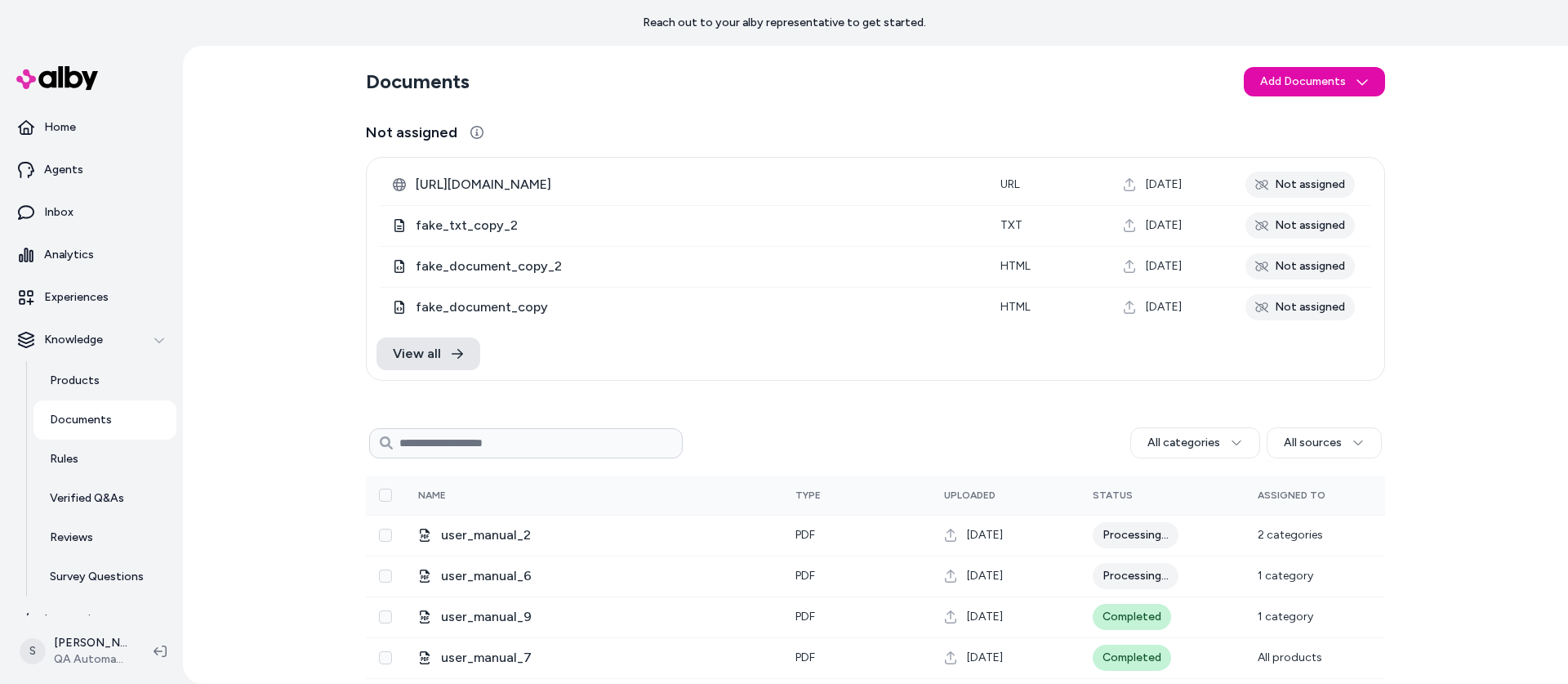
scroll to position [45, 0]
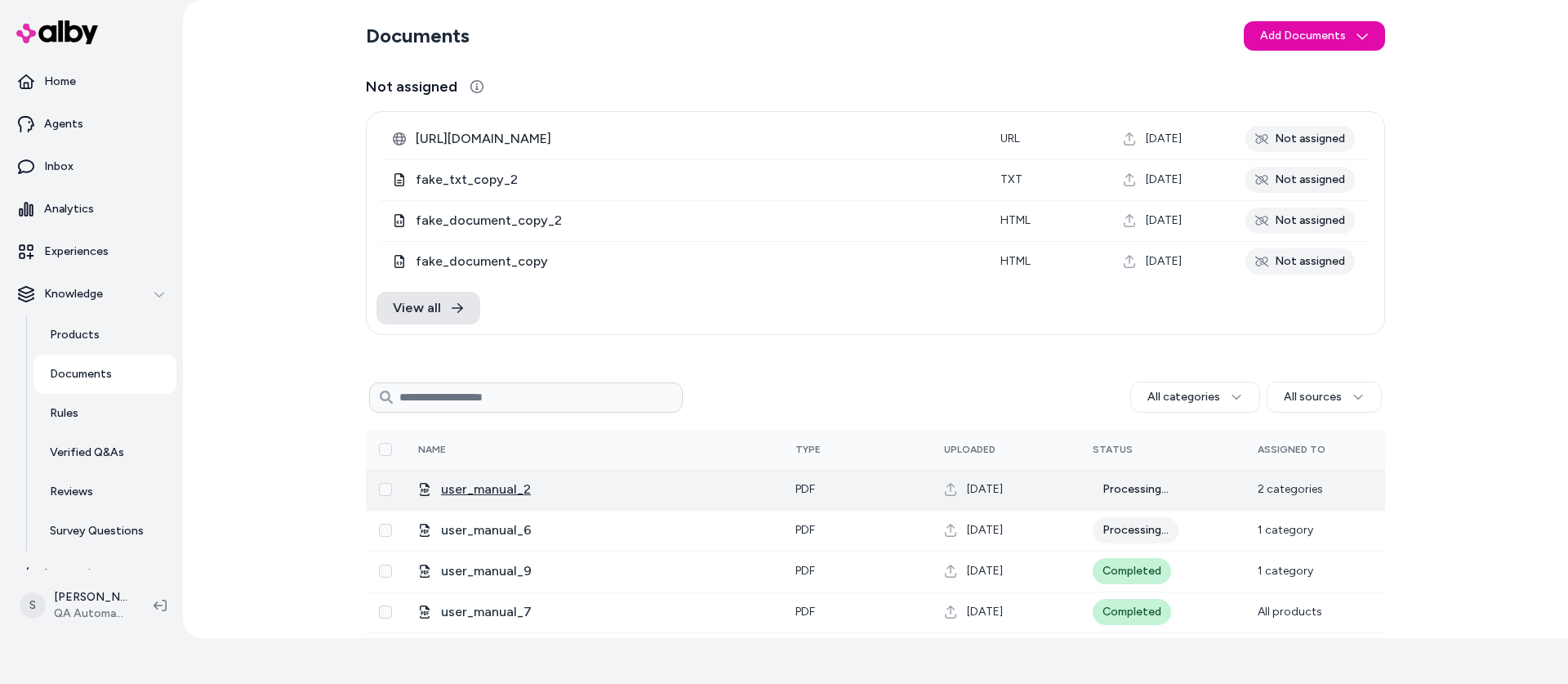
click at [485, 490] on span "user_manual_2" at bounding box center [605, 489] width 329 height 20
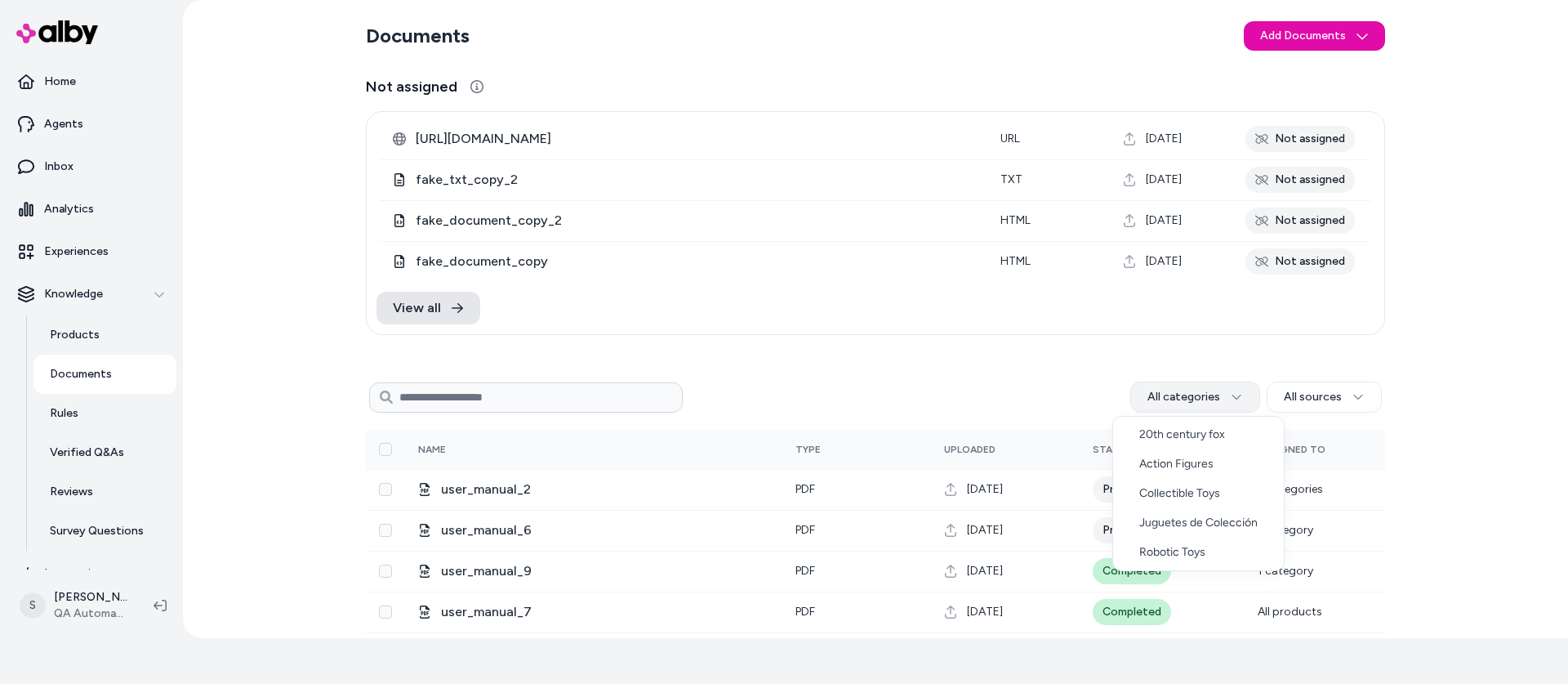
click at [1230, 395] on html "Reach out to your alby representative to get started. Home Agents Inbox Analyti…" at bounding box center [784, 297] width 1568 height 684
click at [1162, 492] on div "Collectible Toys" at bounding box center [1198, 493] width 171 height 30
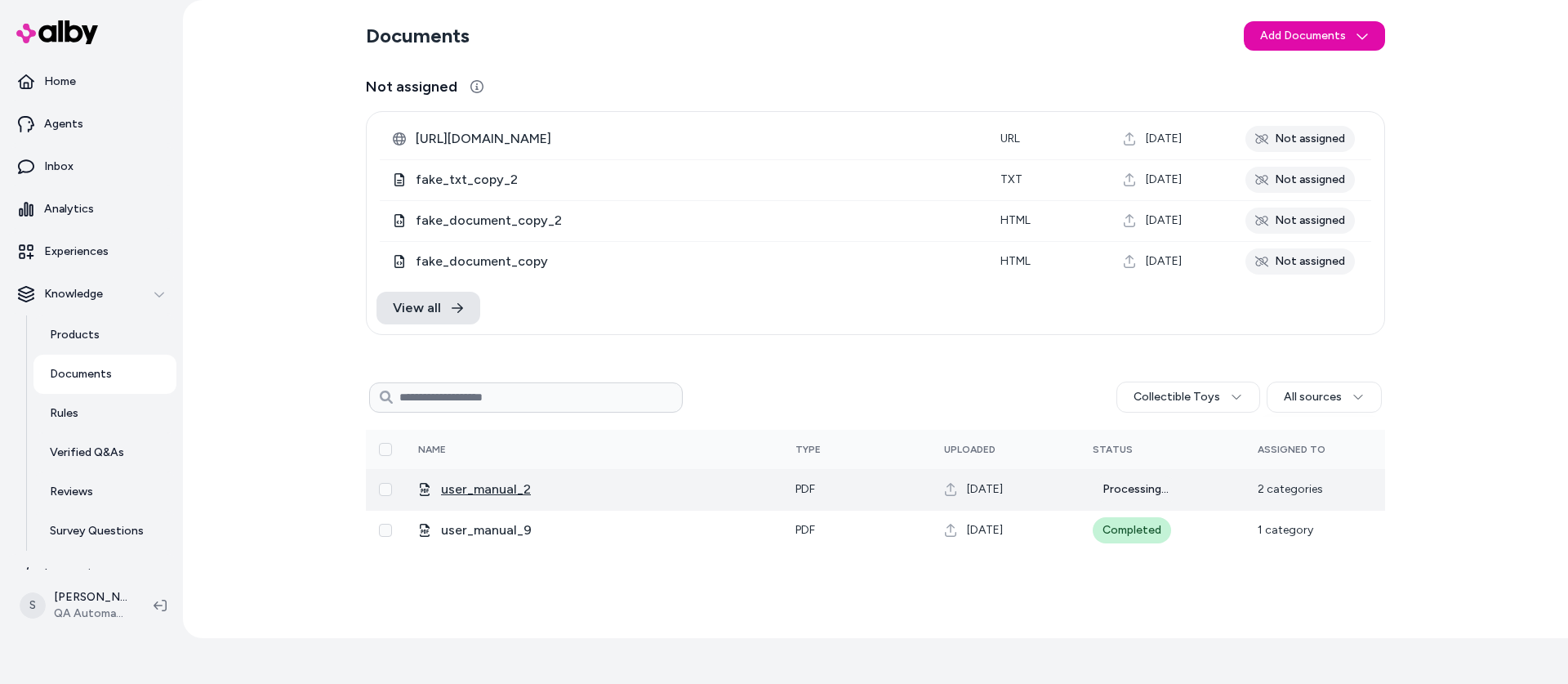
click at [481, 490] on span "user_manual_2" at bounding box center [605, 489] width 329 height 20
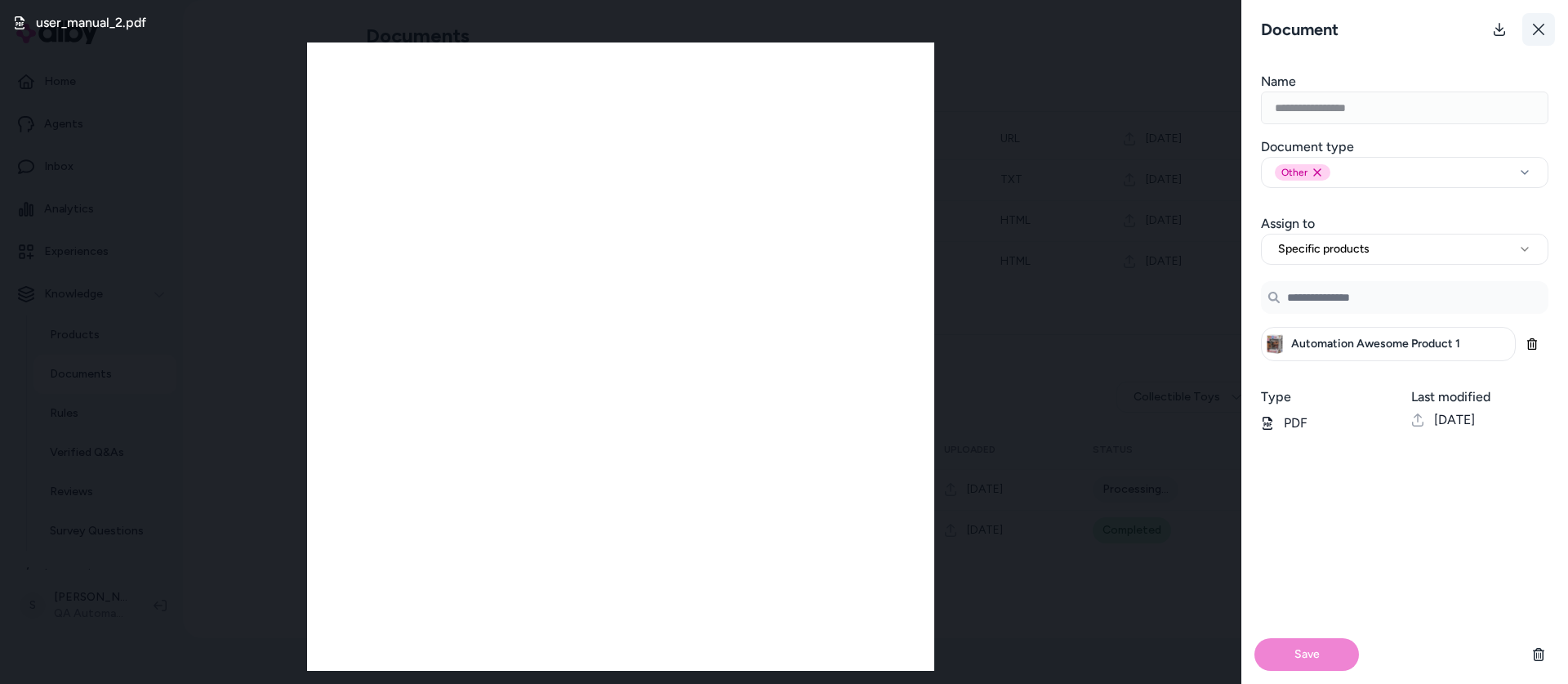
click at [1535, 31] on icon at bounding box center [1538, 30] width 13 height 13
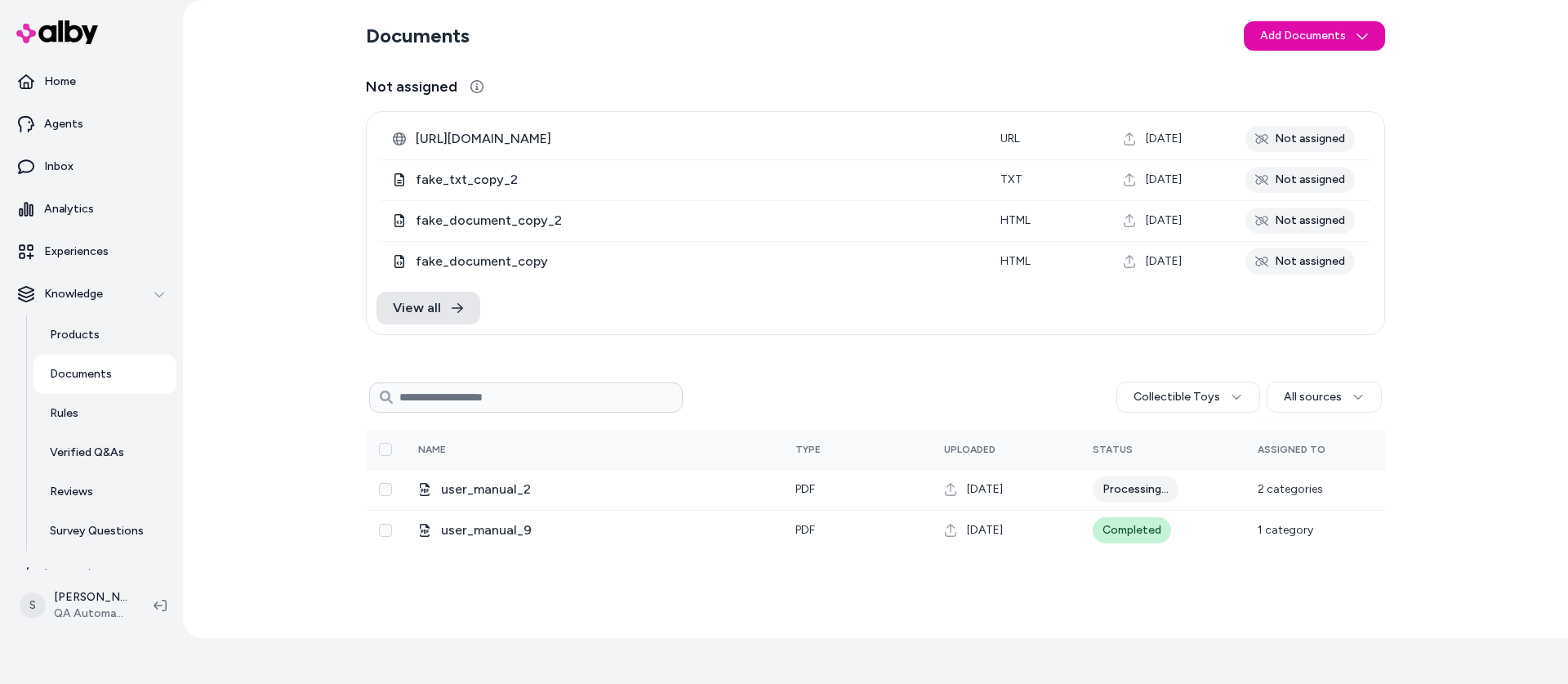
click at [277, 287] on div "Documents Add Documents Not assigned [URL][DOMAIN_NAME] URL [DATE] Not assigned…" at bounding box center [875, 319] width 1385 height 638
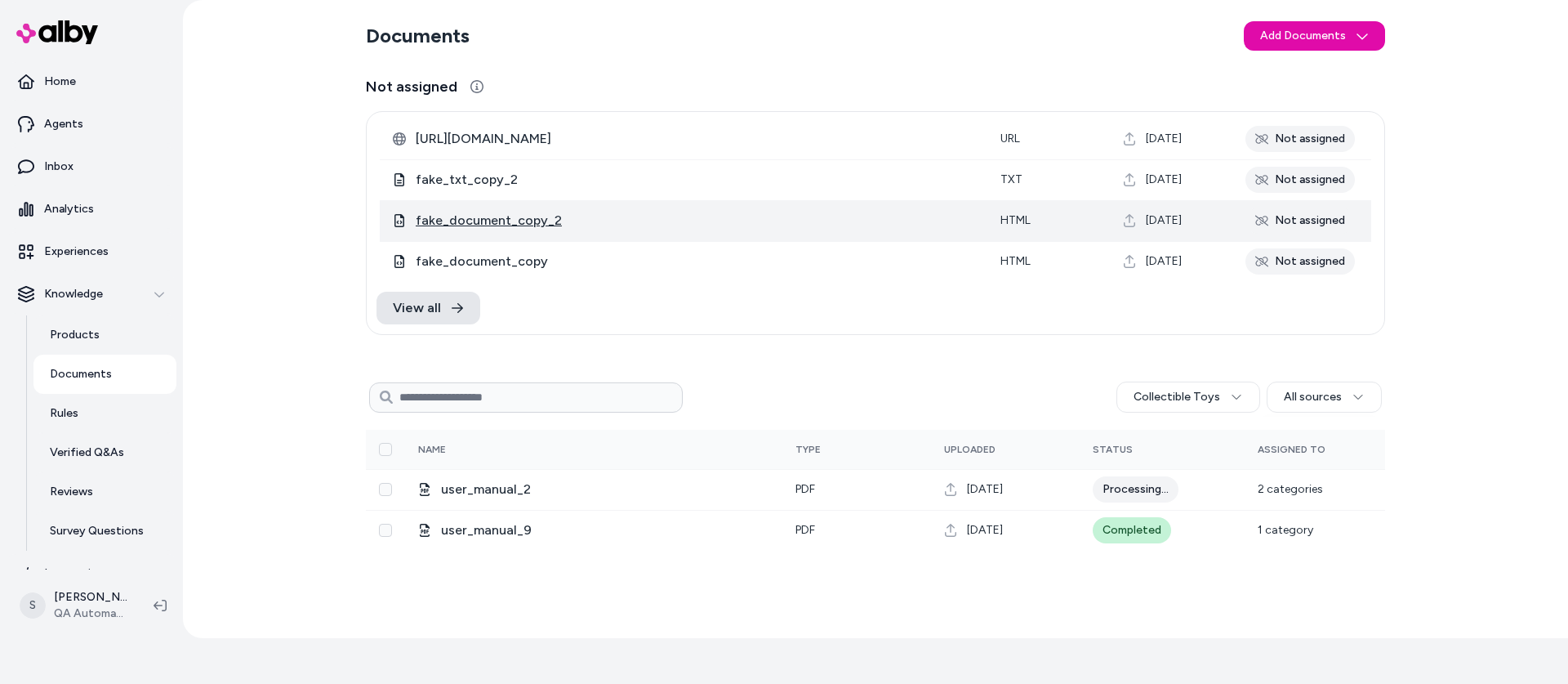
click at [531, 219] on span "fake_document_copy_2" at bounding box center [694, 221] width 558 height 20
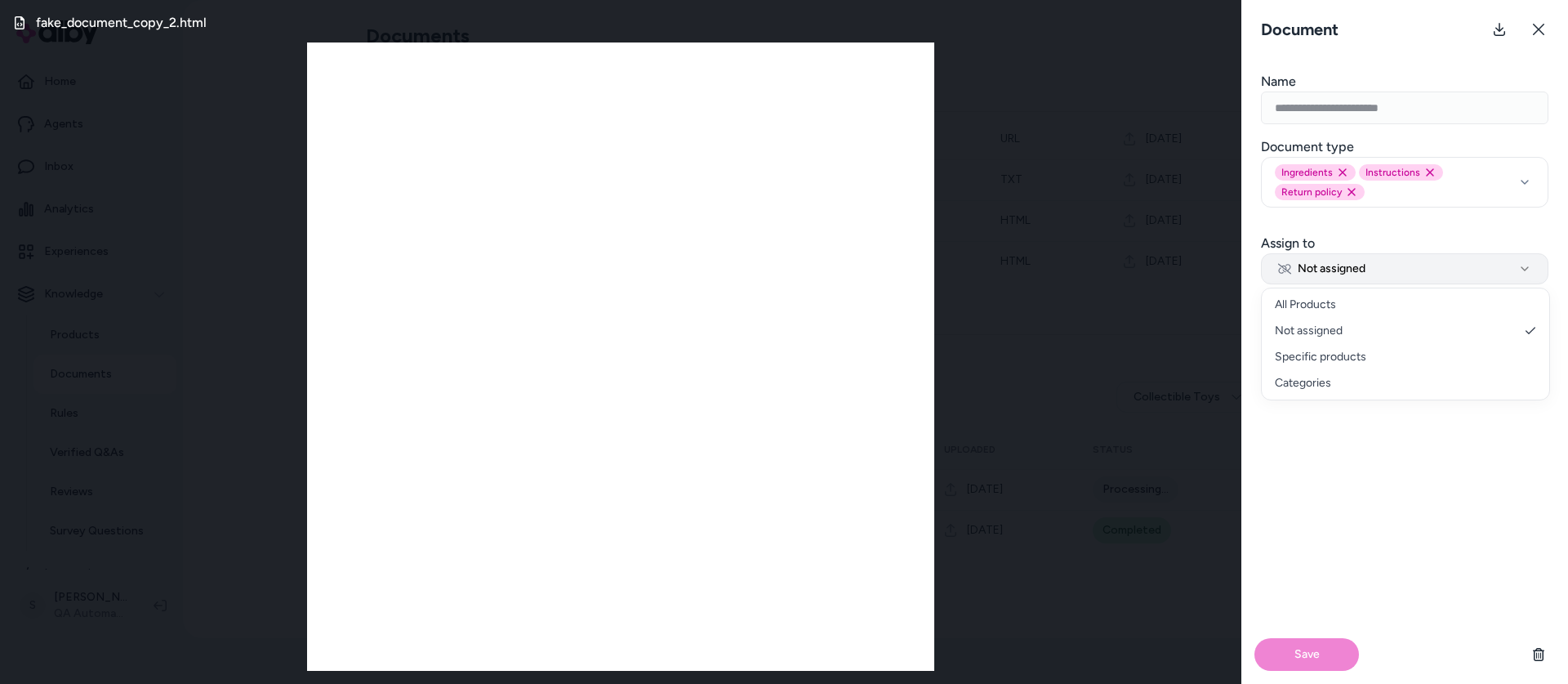
click at [1363, 273] on span "Not assigned" at bounding box center [1322, 268] width 88 height 17
click at [1543, 26] on icon at bounding box center [1538, 30] width 13 height 13
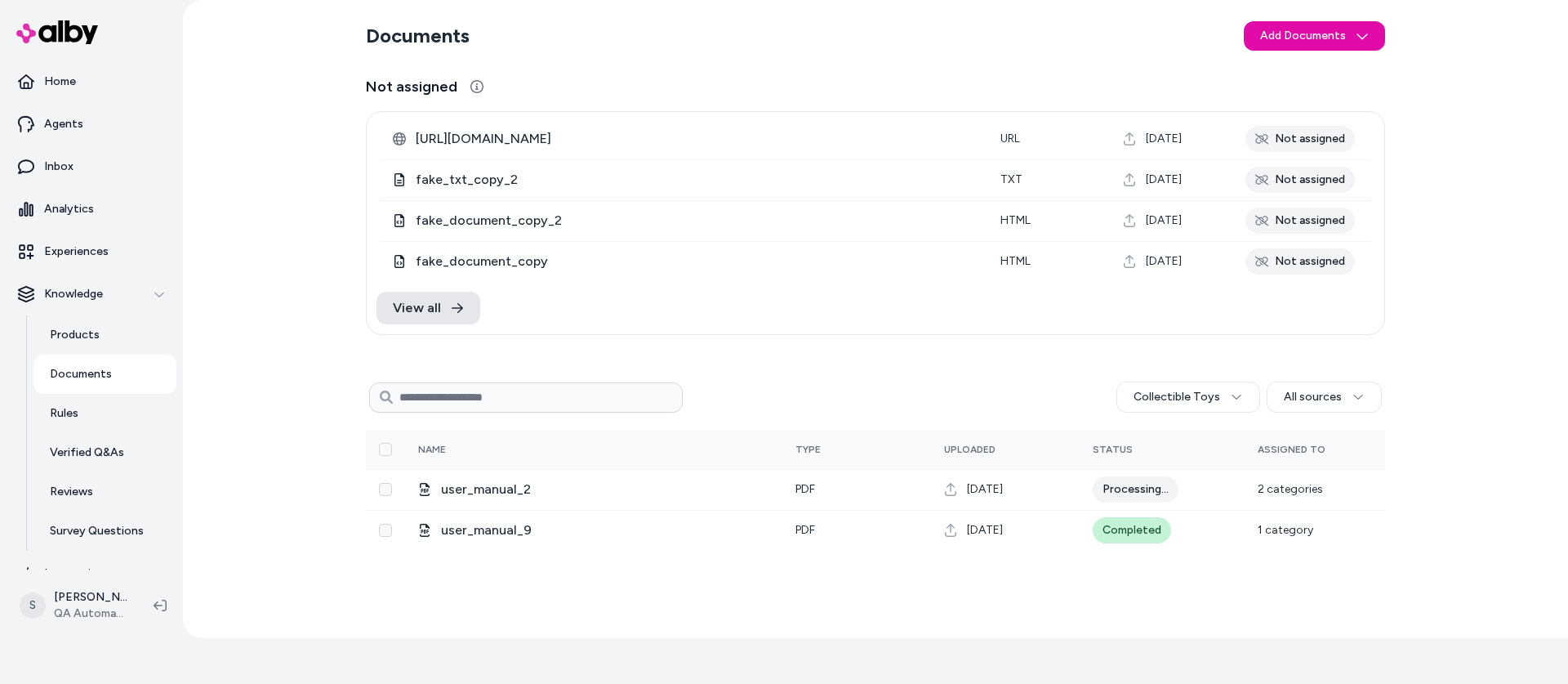
click at [719, 359] on div "Documents Add Documents Not assigned https://en.wikipedia.org/wiki/Artificial_i…" at bounding box center [875, 319] width 1045 height 638
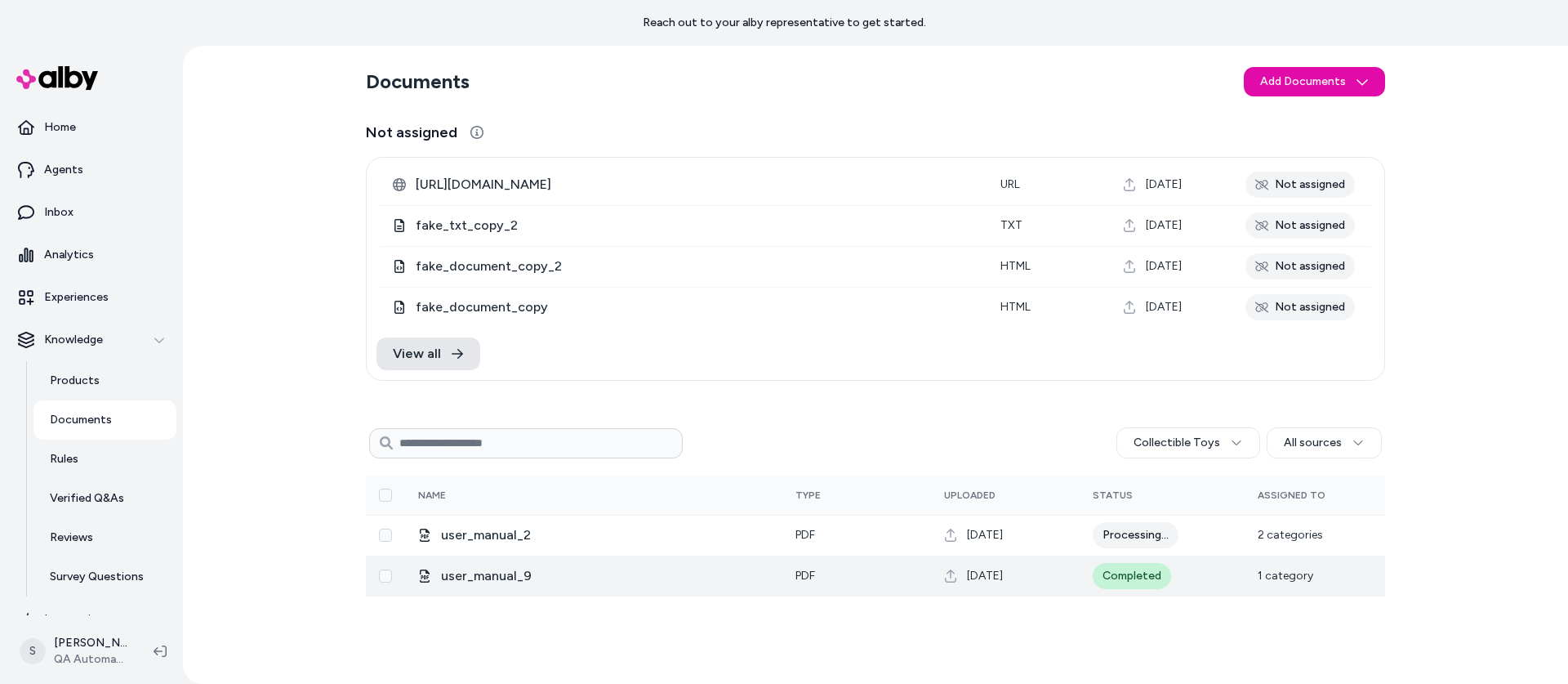
scroll to position [45, 0]
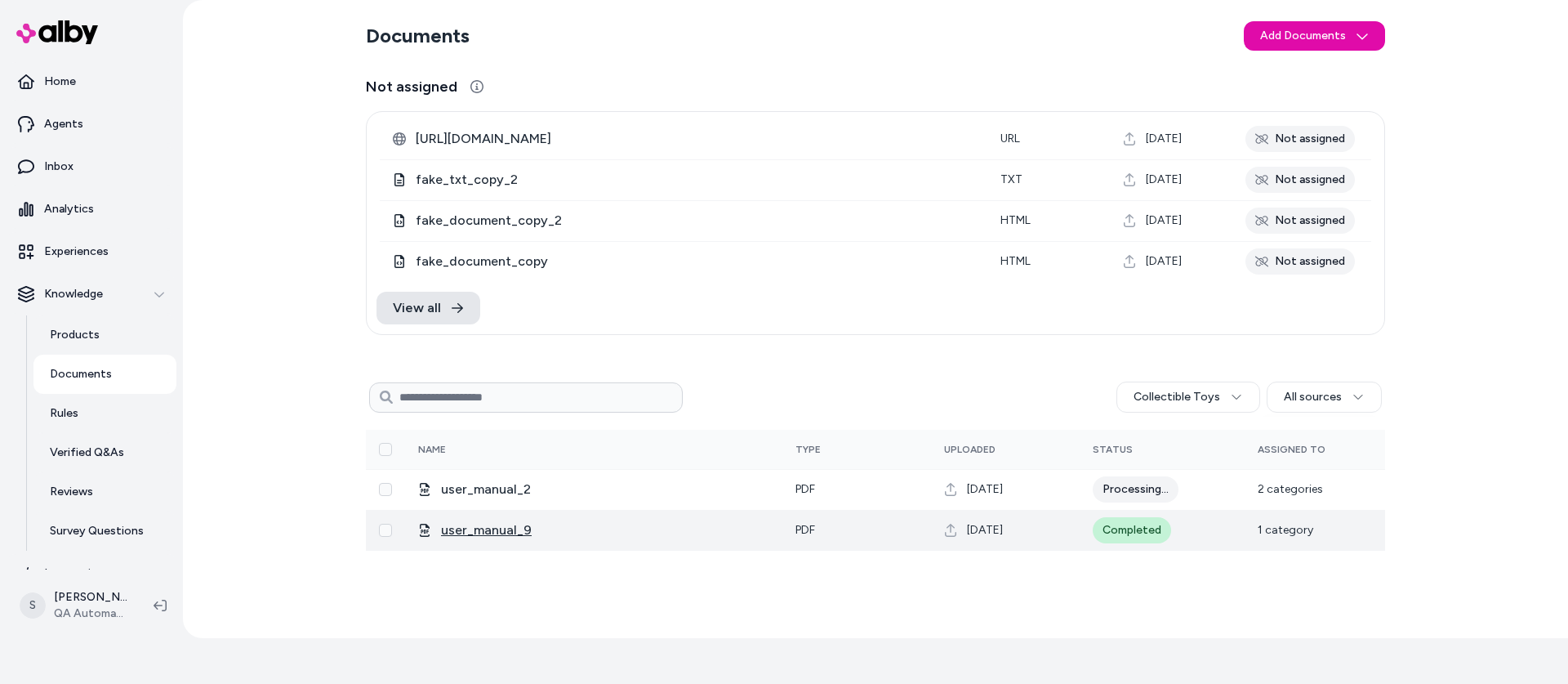
click at [495, 525] on span "user_manual_9" at bounding box center [605, 530] width 329 height 20
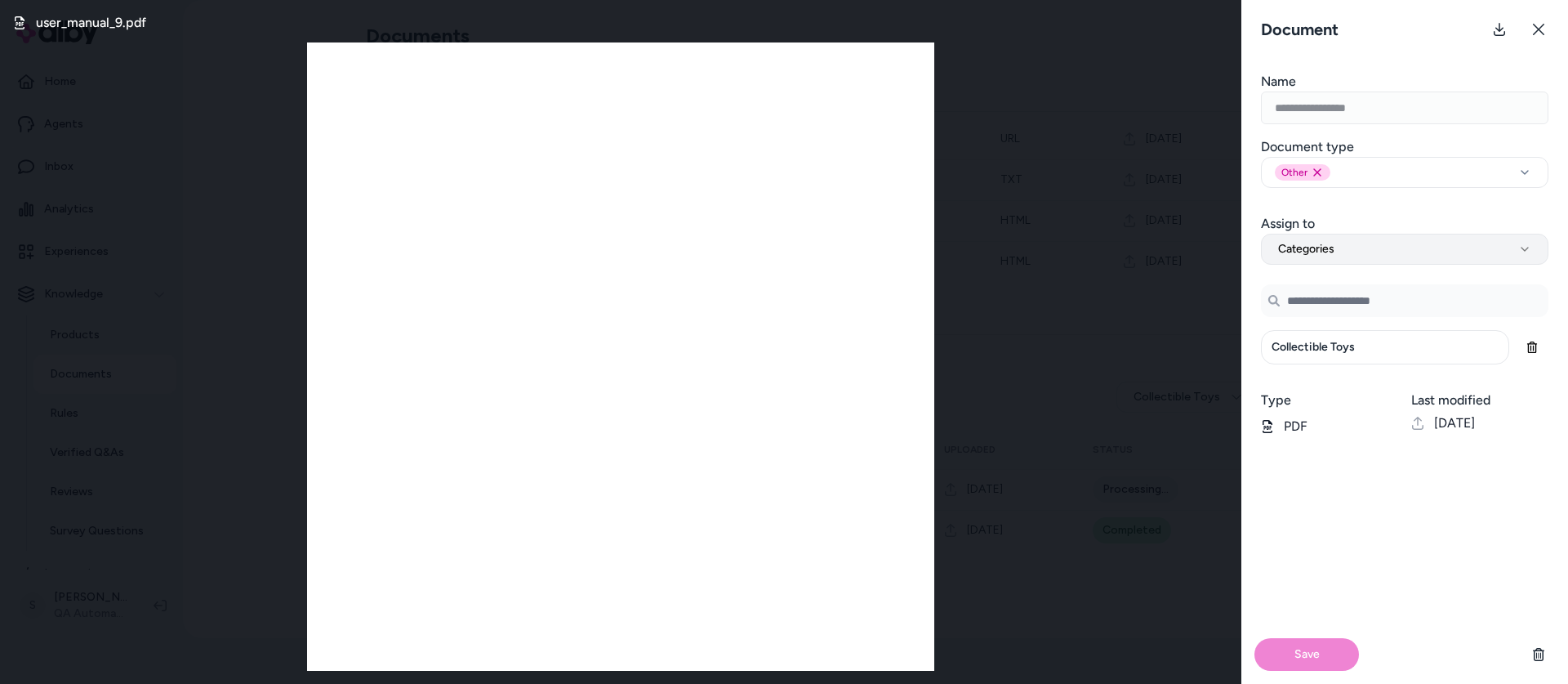
click at [1340, 256] on button "Categories" at bounding box center [1405, 249] width 287 height 31
select select "**********"
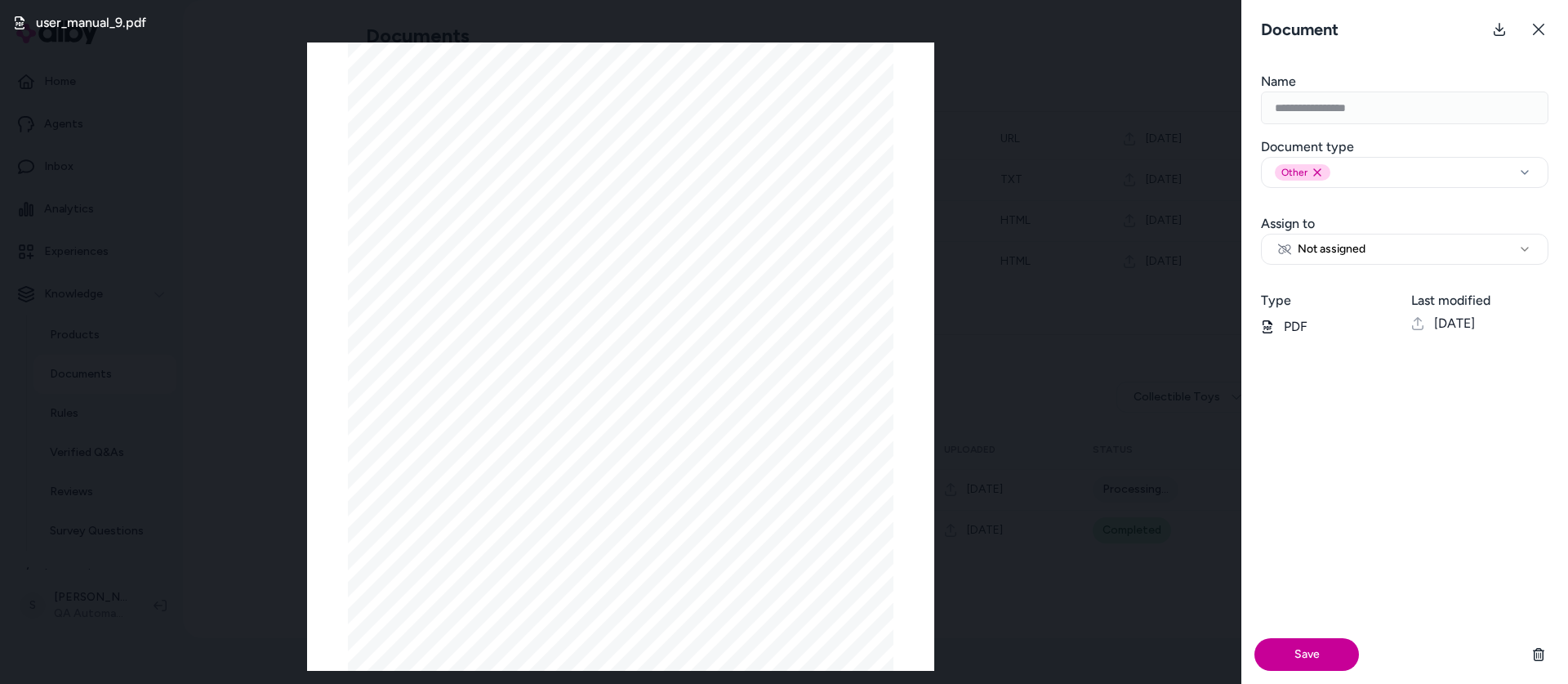
click at [1295, 658] on button "Save" at bounding box center [1306, 654] width 105 height 33
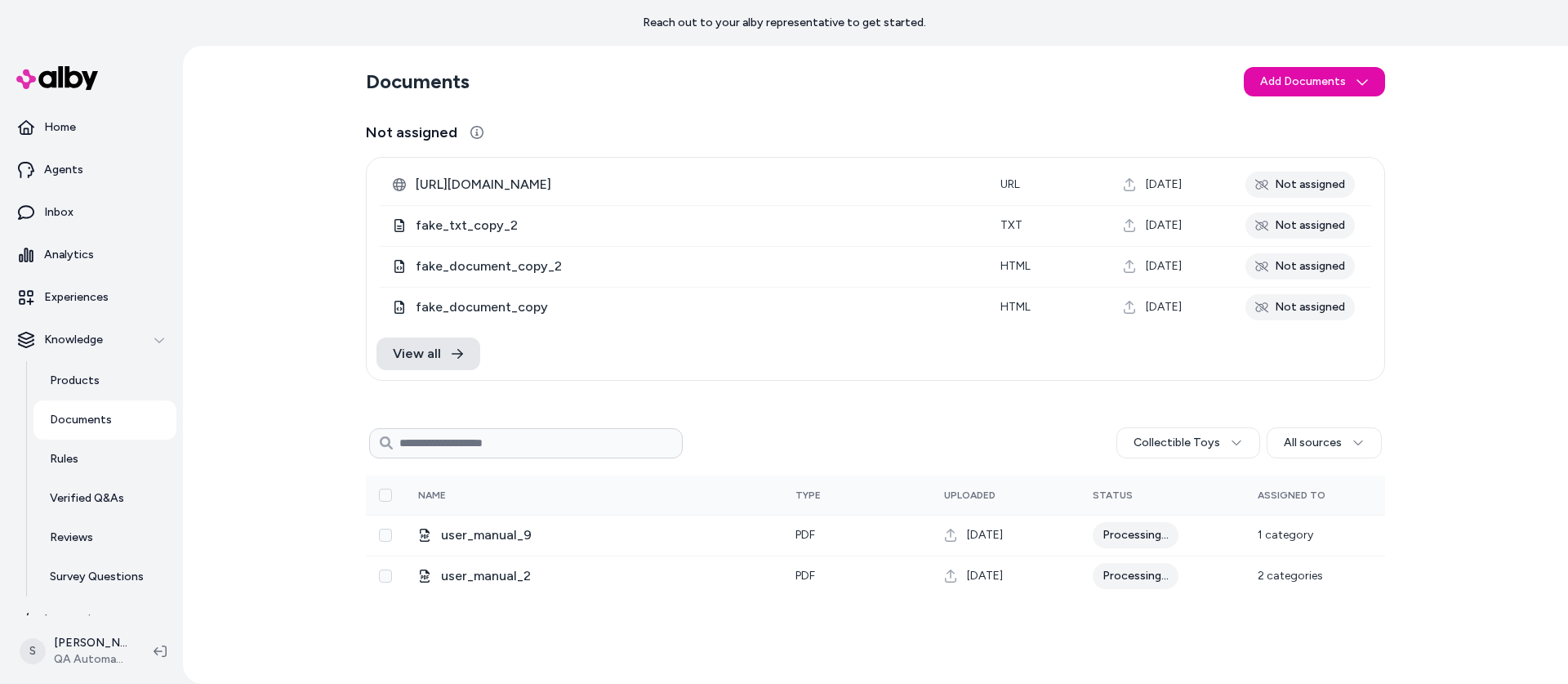
scroll to position [45, 0]
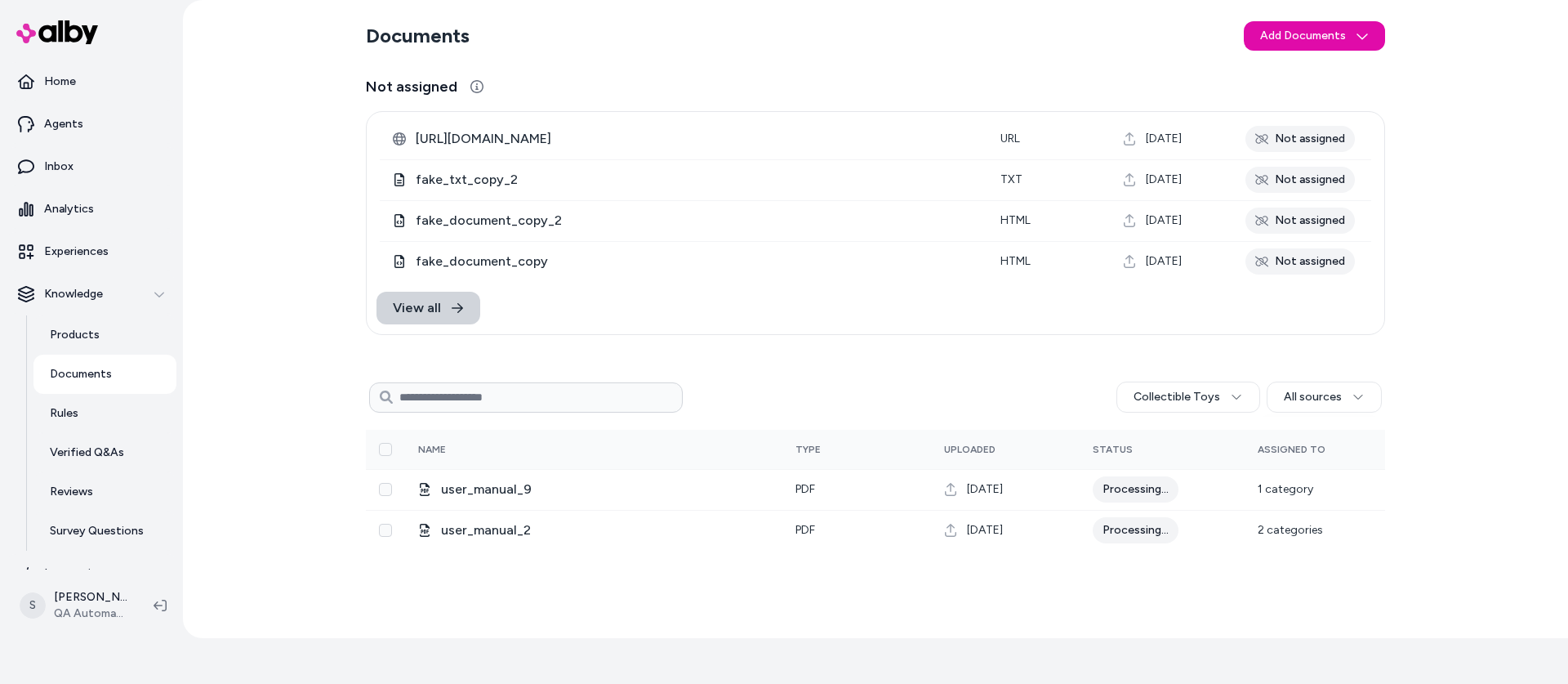
click at [425, 311] on span "View all" at bounding box center [417, 308] width 48 height 20
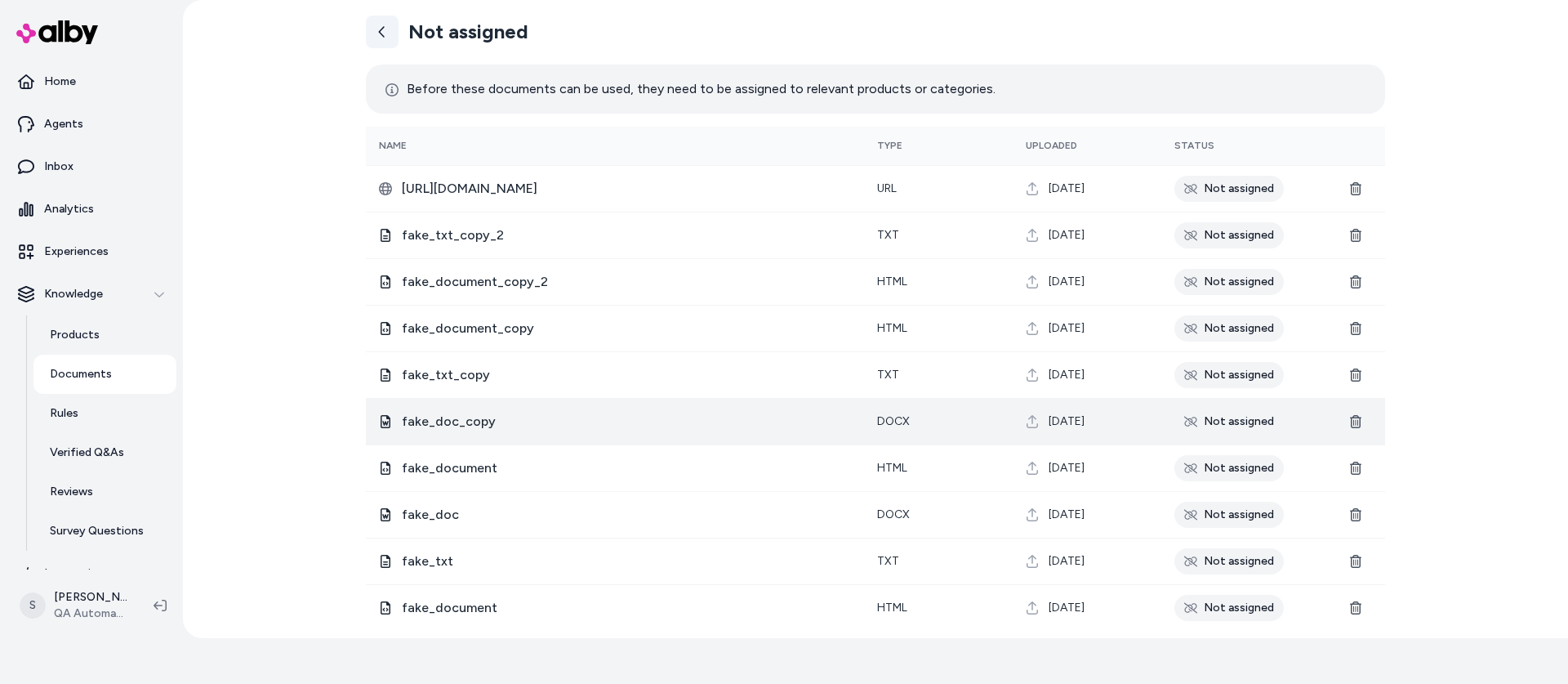
click at [391, 31] on link at bounding box center [382, 32] width 33 height 33
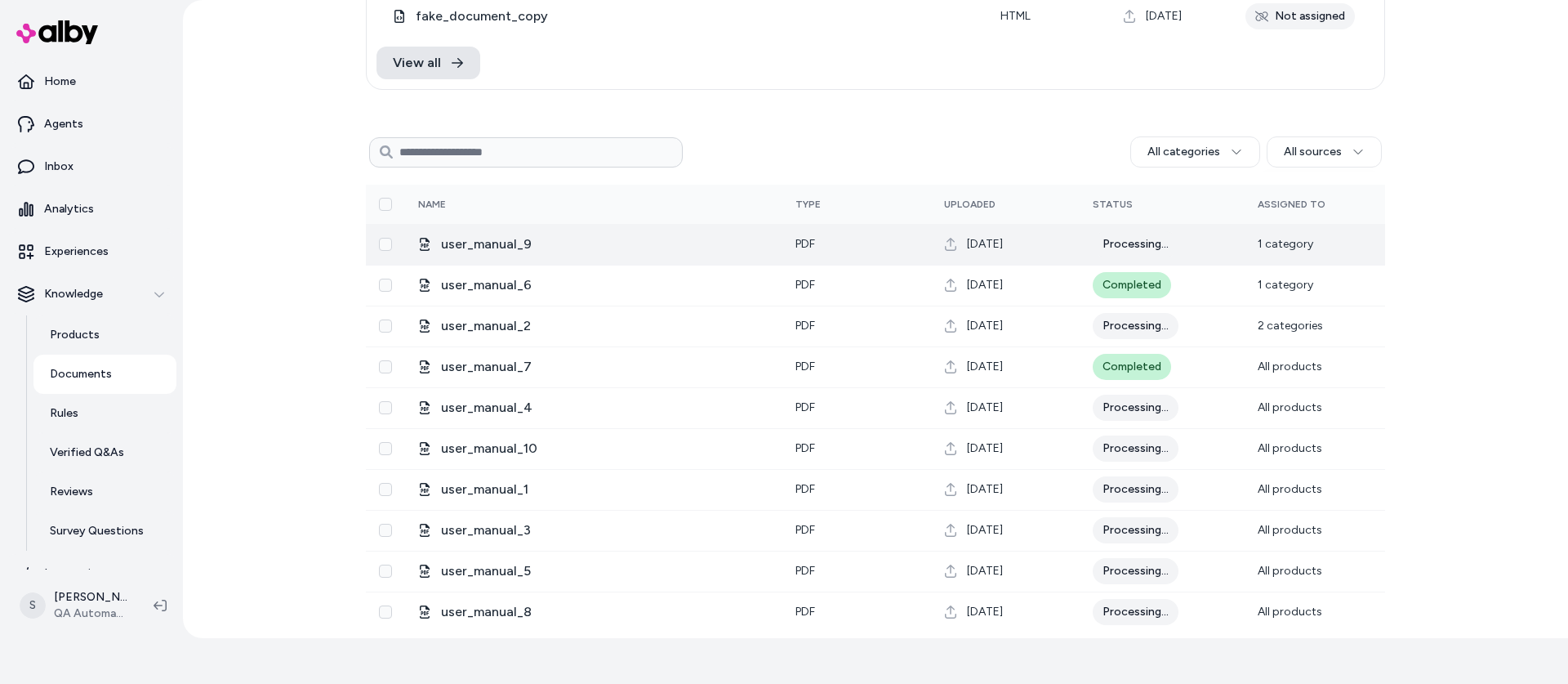
scroll to position [248, 0]
